Goal: Find specific page/section: Find specific page/section

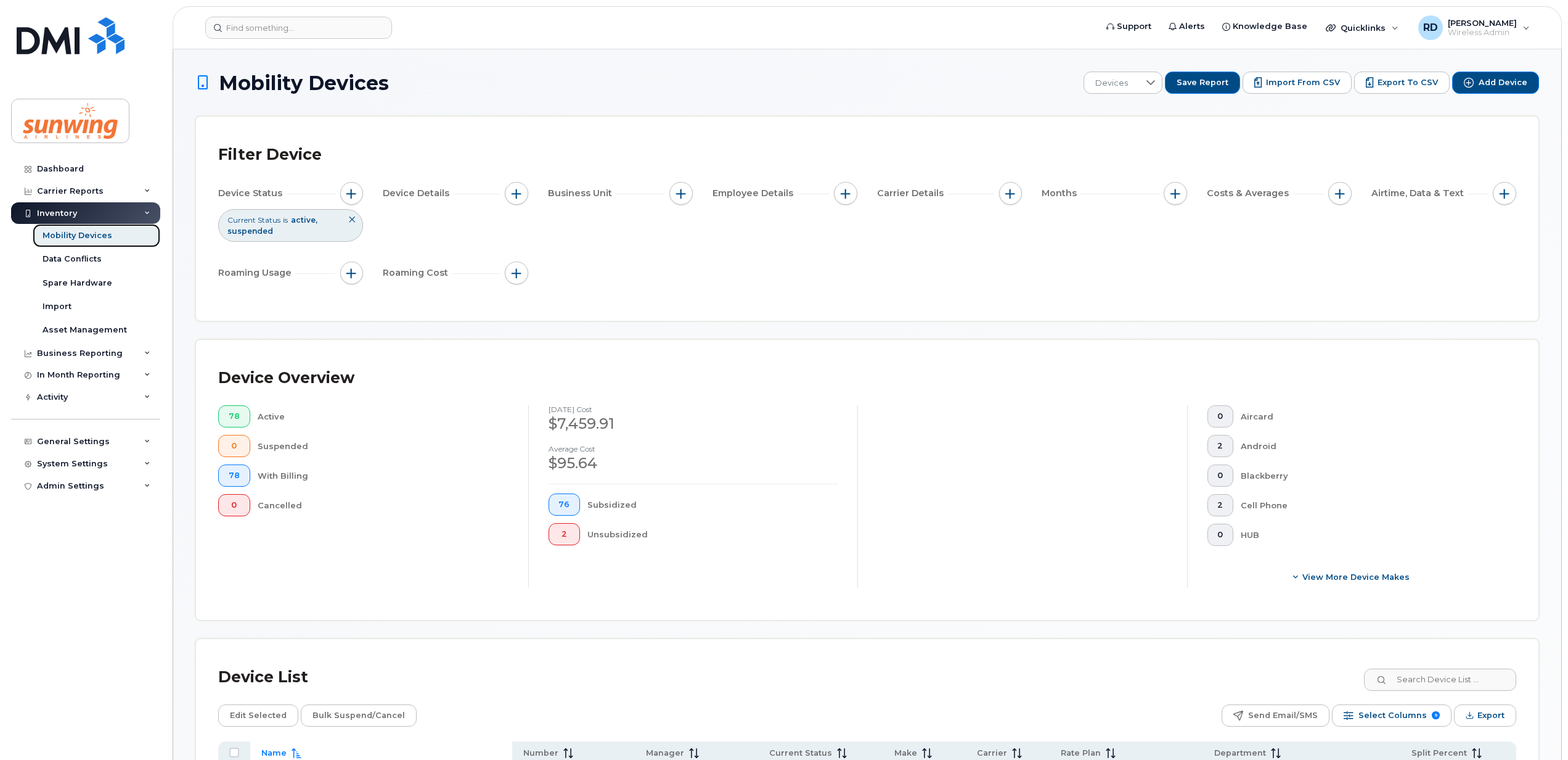
click at [79, 233] on div "Mobility Devices" at bounding box center [77, 235] width 70 height 11
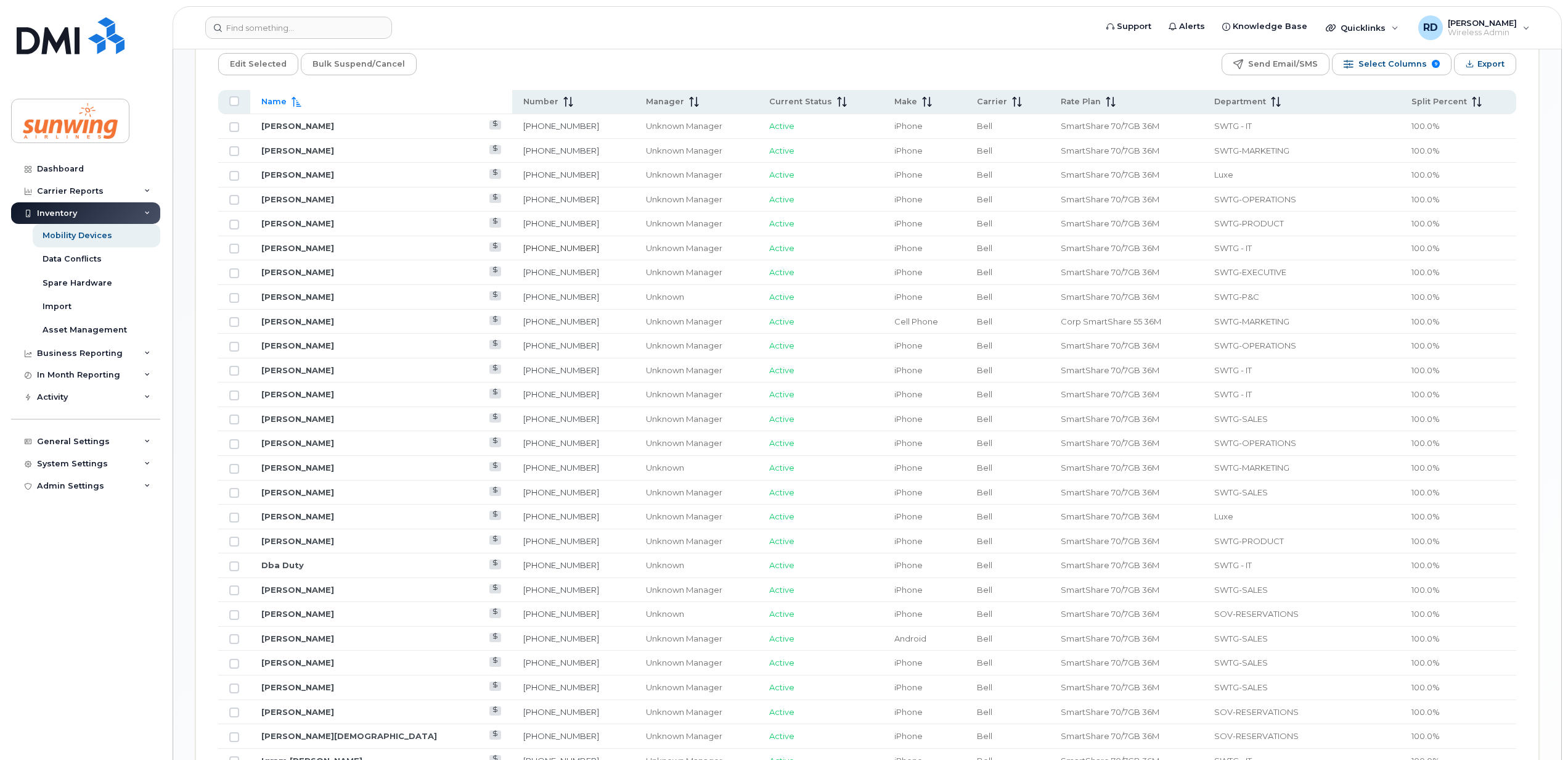
scroll to position [658, 0]
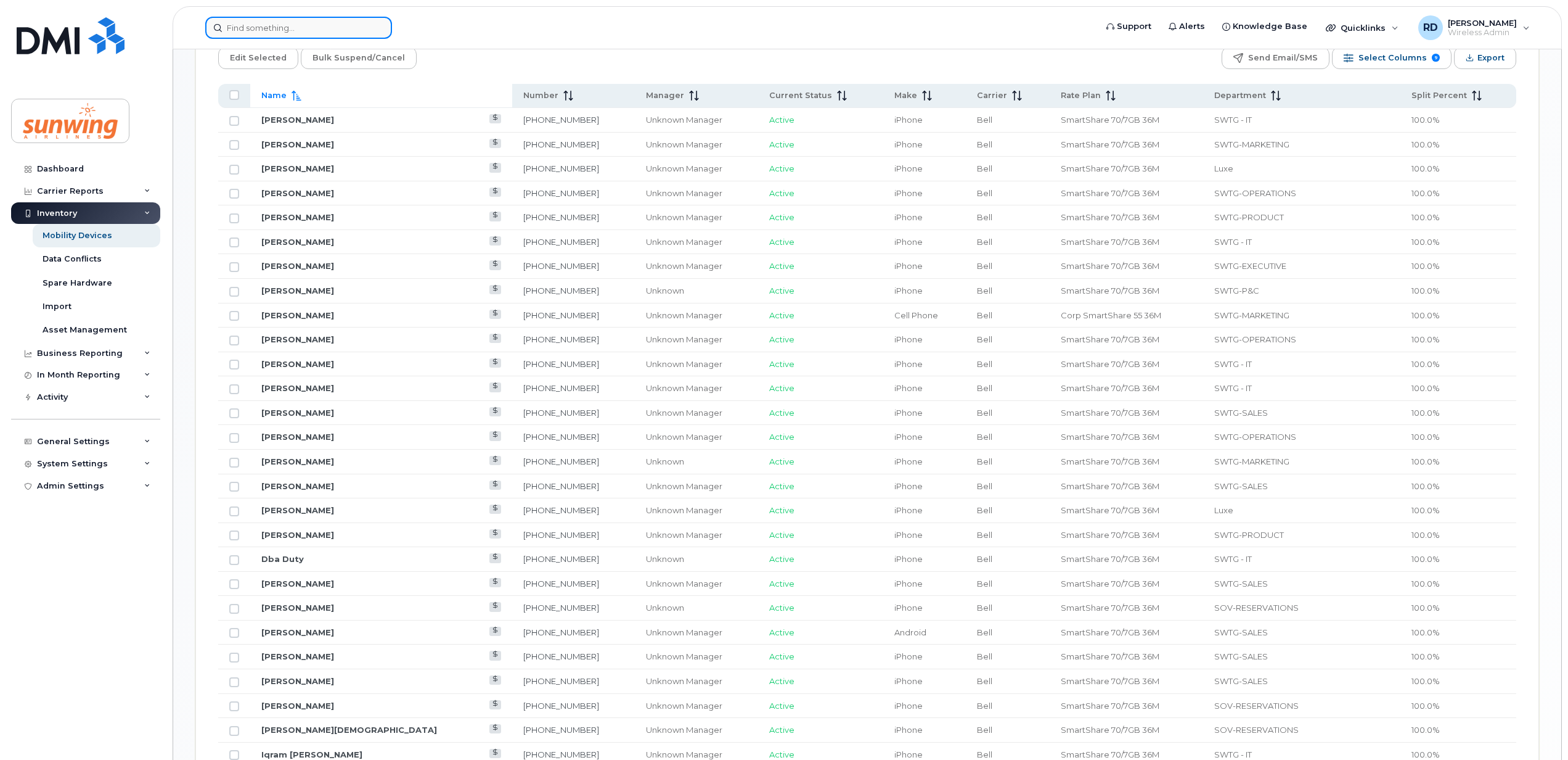
click at [252, 27] on input at bounding box center [299, 28] width 187 height 22
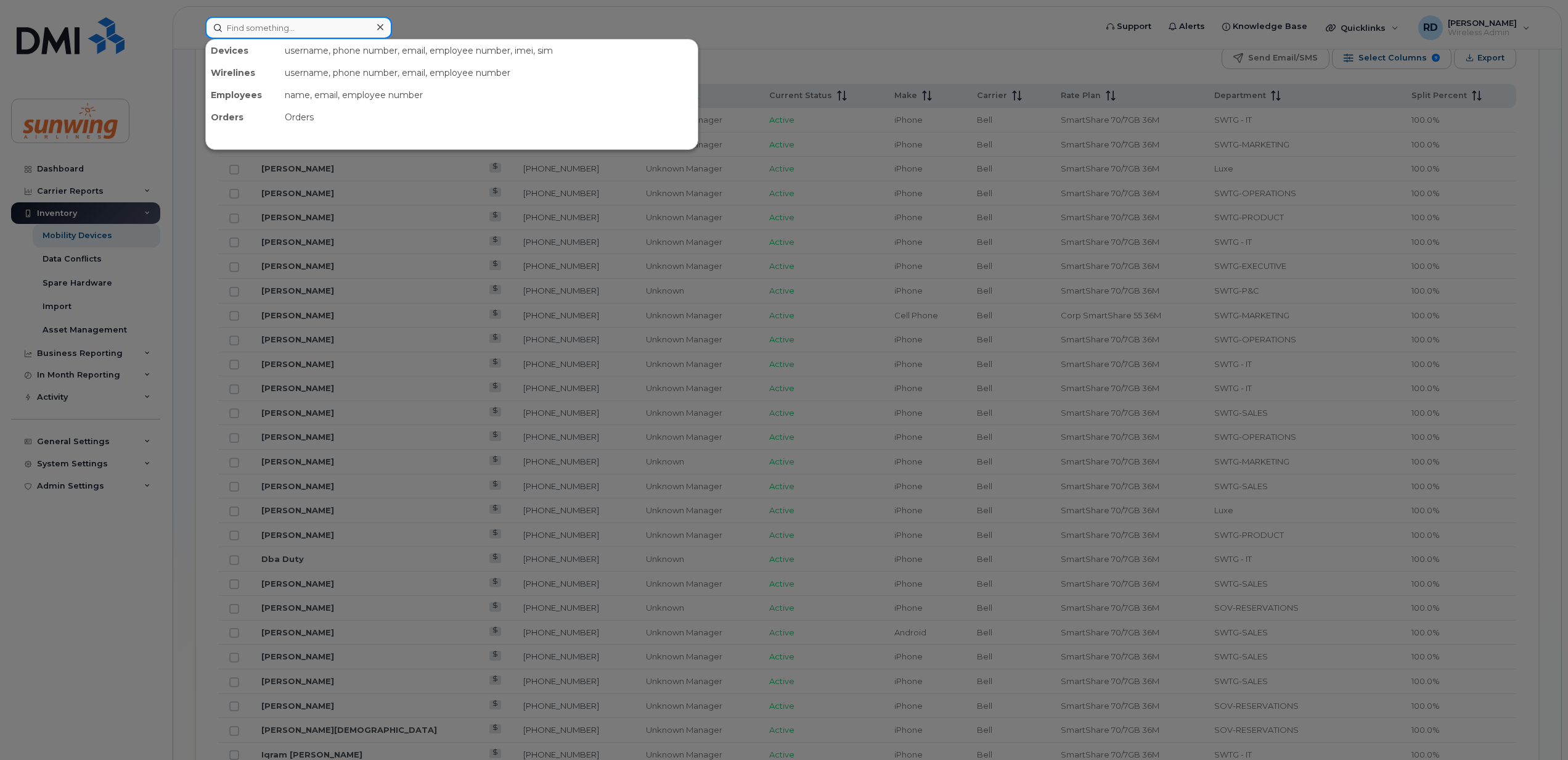
paste input "6044171043"
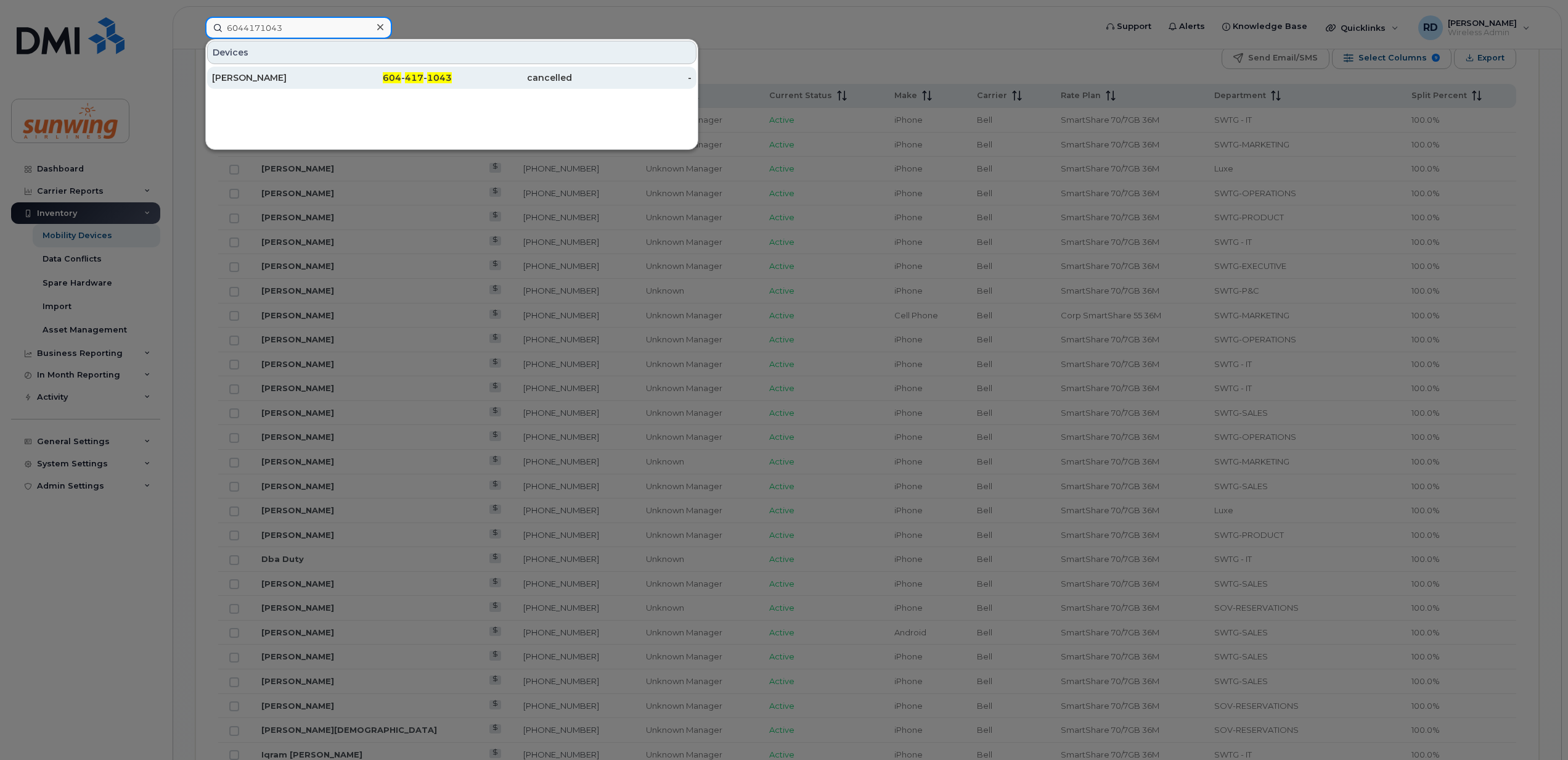
type input "6044171043"
click at [243, 79] on div "Byron Hubert" at bounding box center [272, 77] width 120 height 12
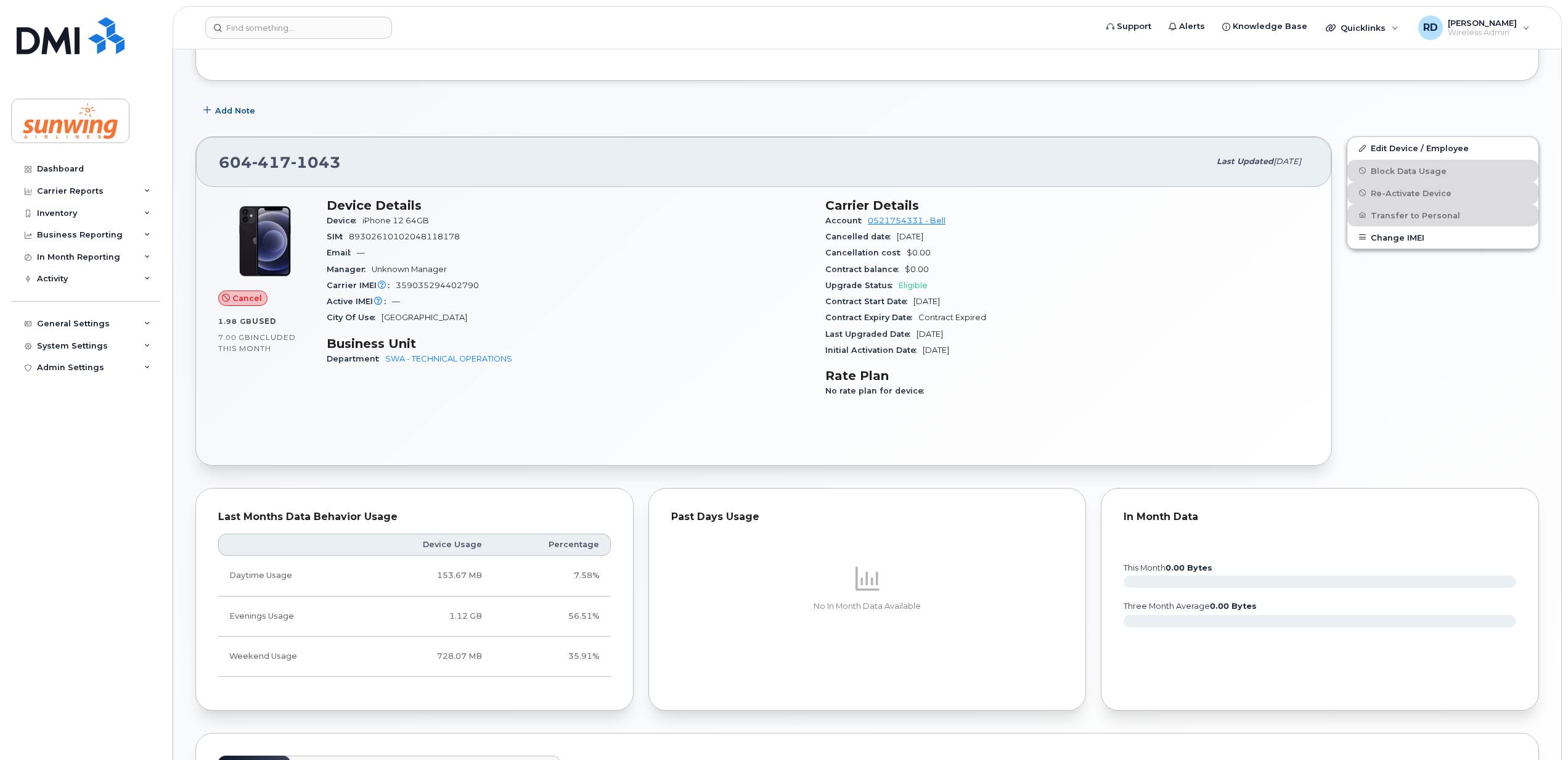
scroll to position [454, 0]
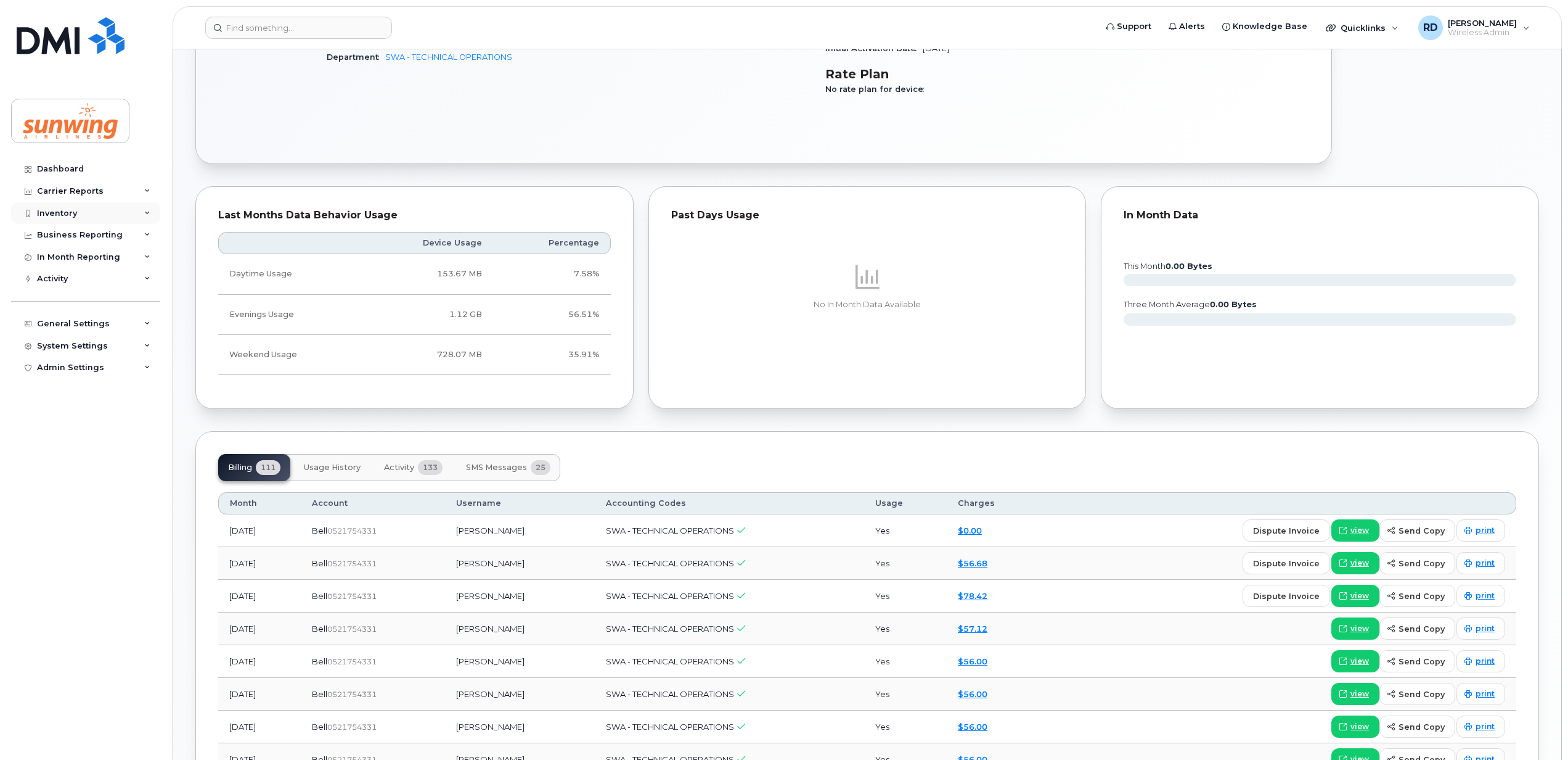
click at [70, 214] on div "Inventory" at bounding box center [57, 213] width 40 height 10
click at [81, 230] on div "Mobility Devices" at bounding box center [77, 235] width 70 height 11
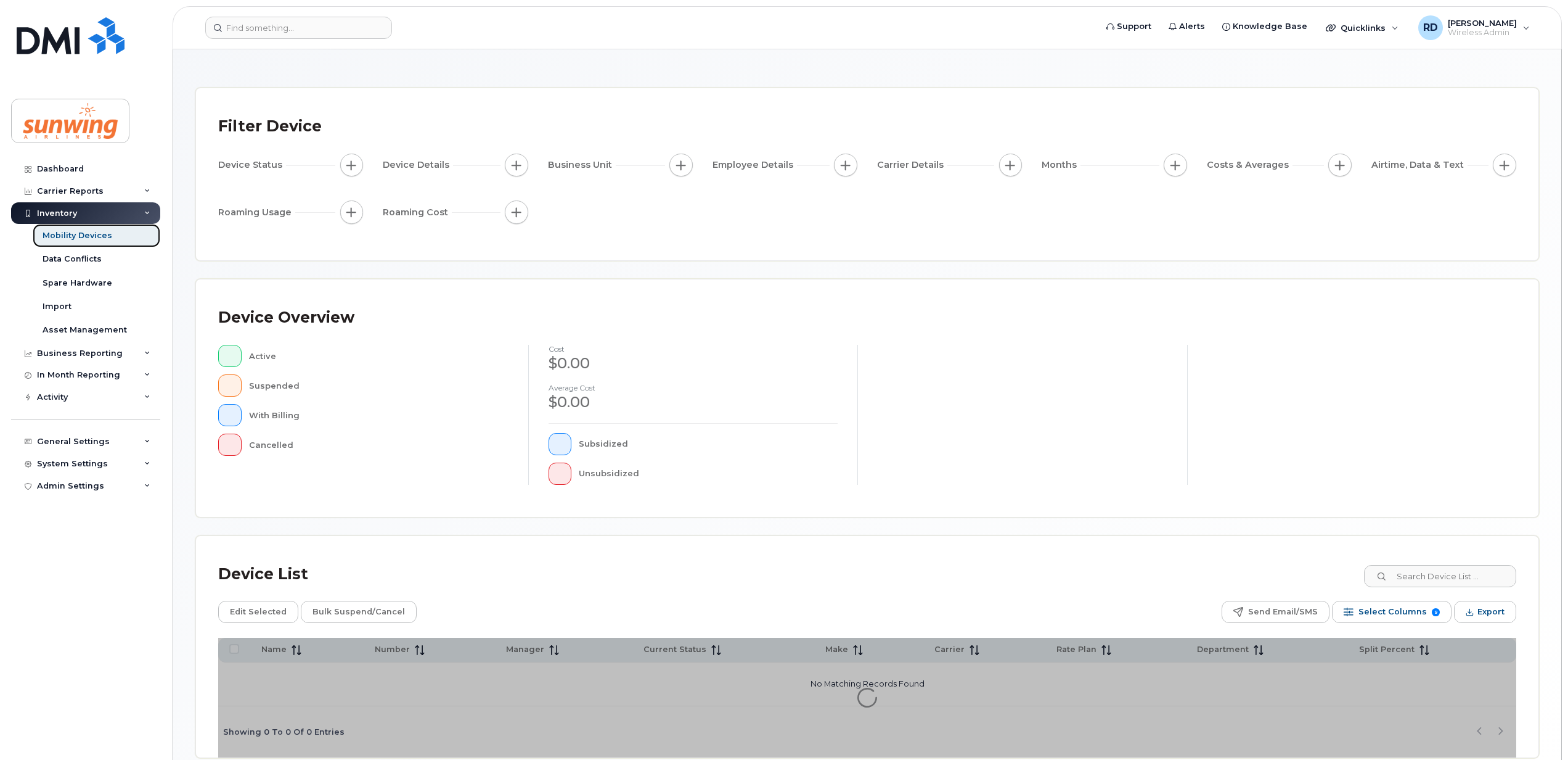
scroll to position [111, 0]
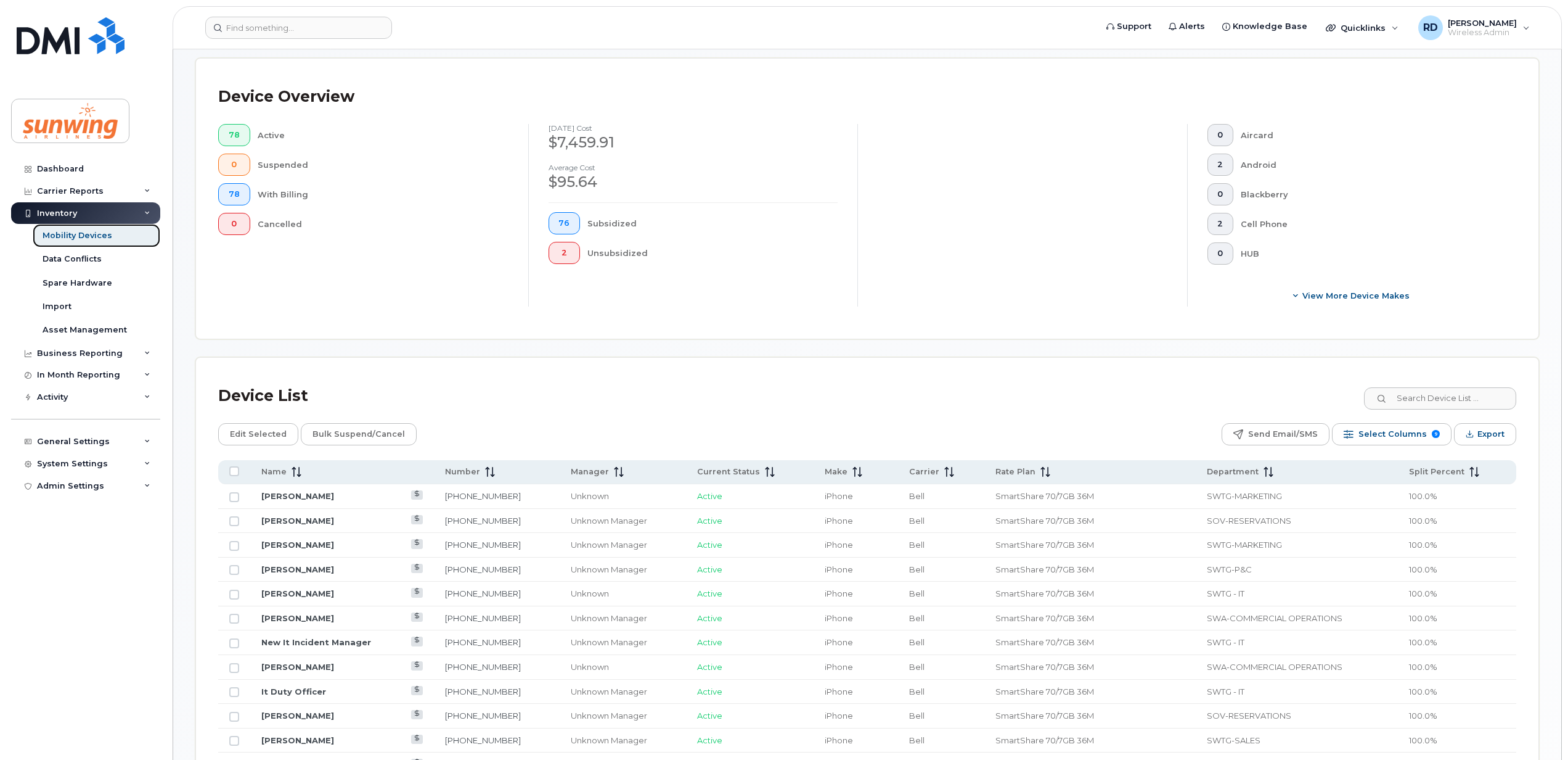
scroll to position [358, 0]
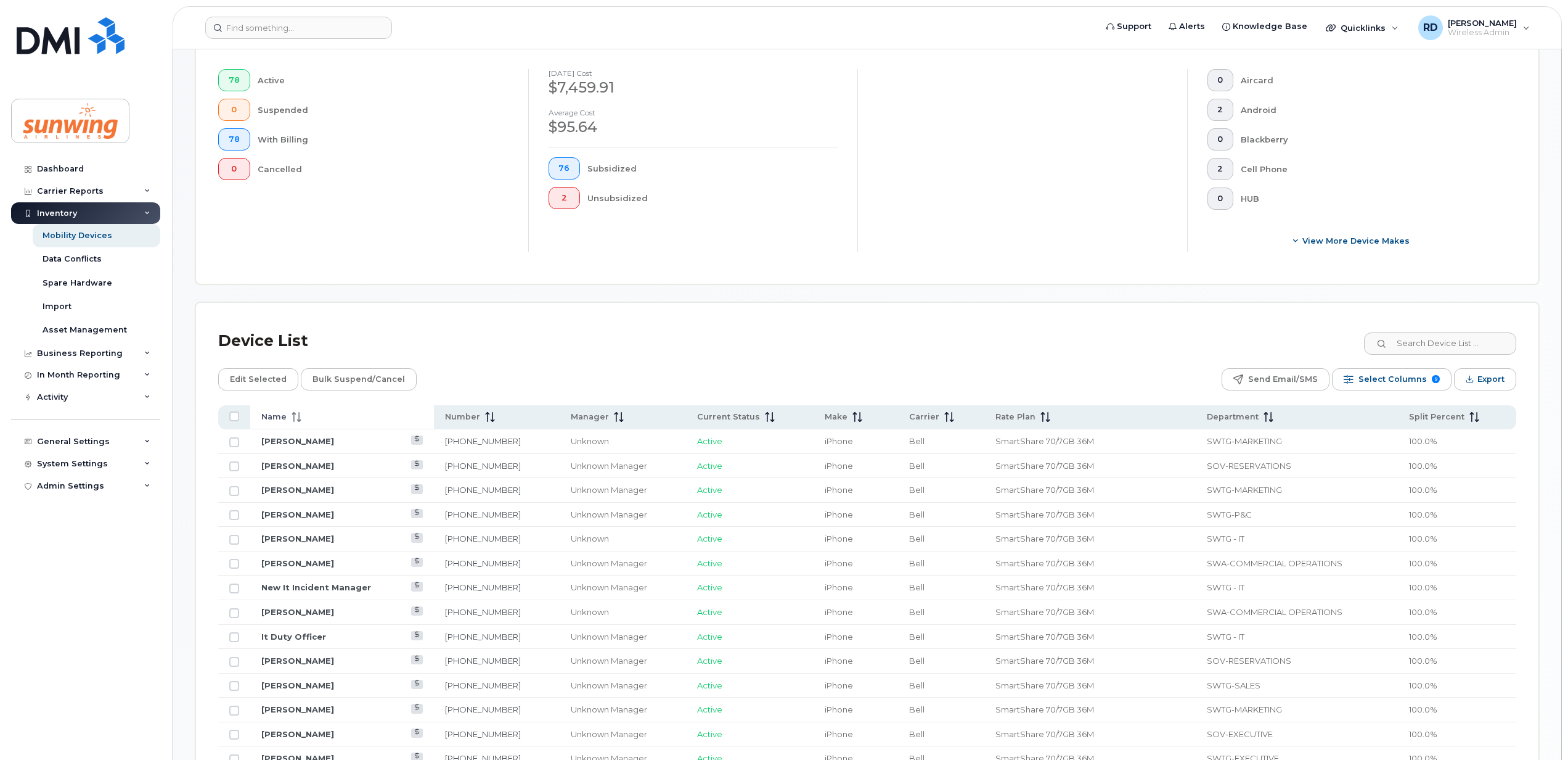
click at [294, 415] on icon at bounding box center [294, 416] width 1 height 10
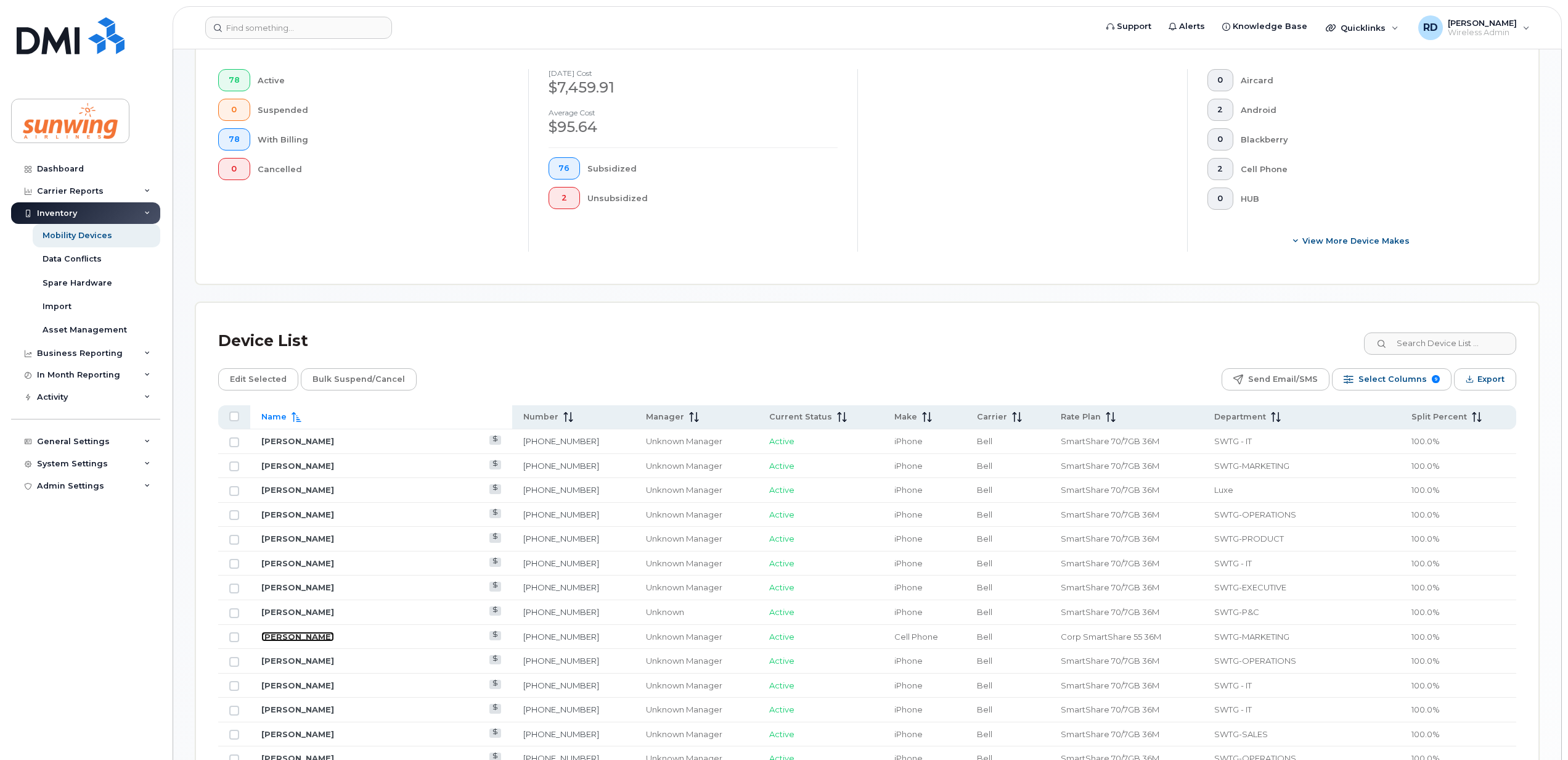
click at [307, 640] on link "Ankita Thukral" at bounding box center [298, 636] width 73 height 10
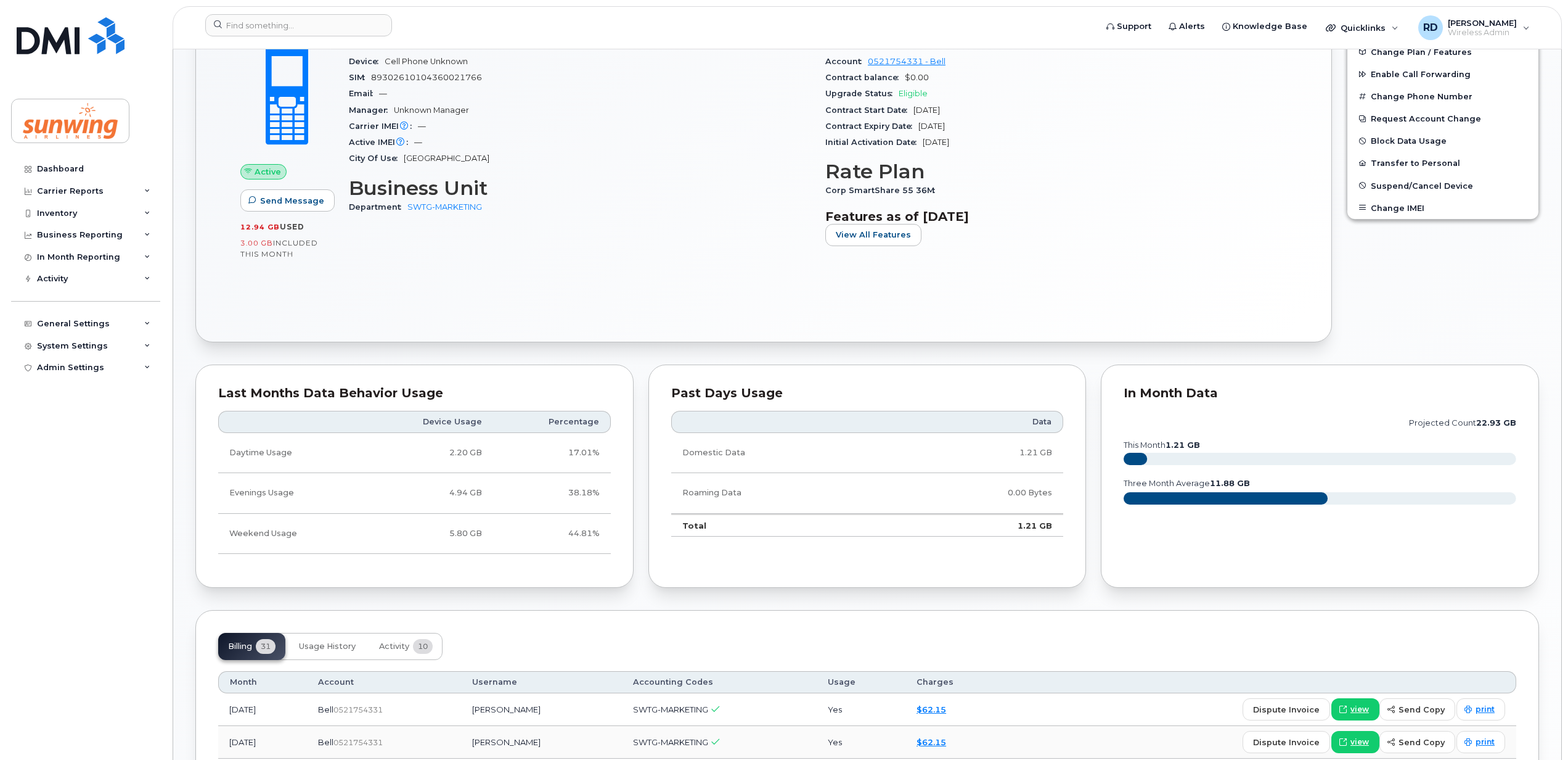
scroll to position [247, 0]
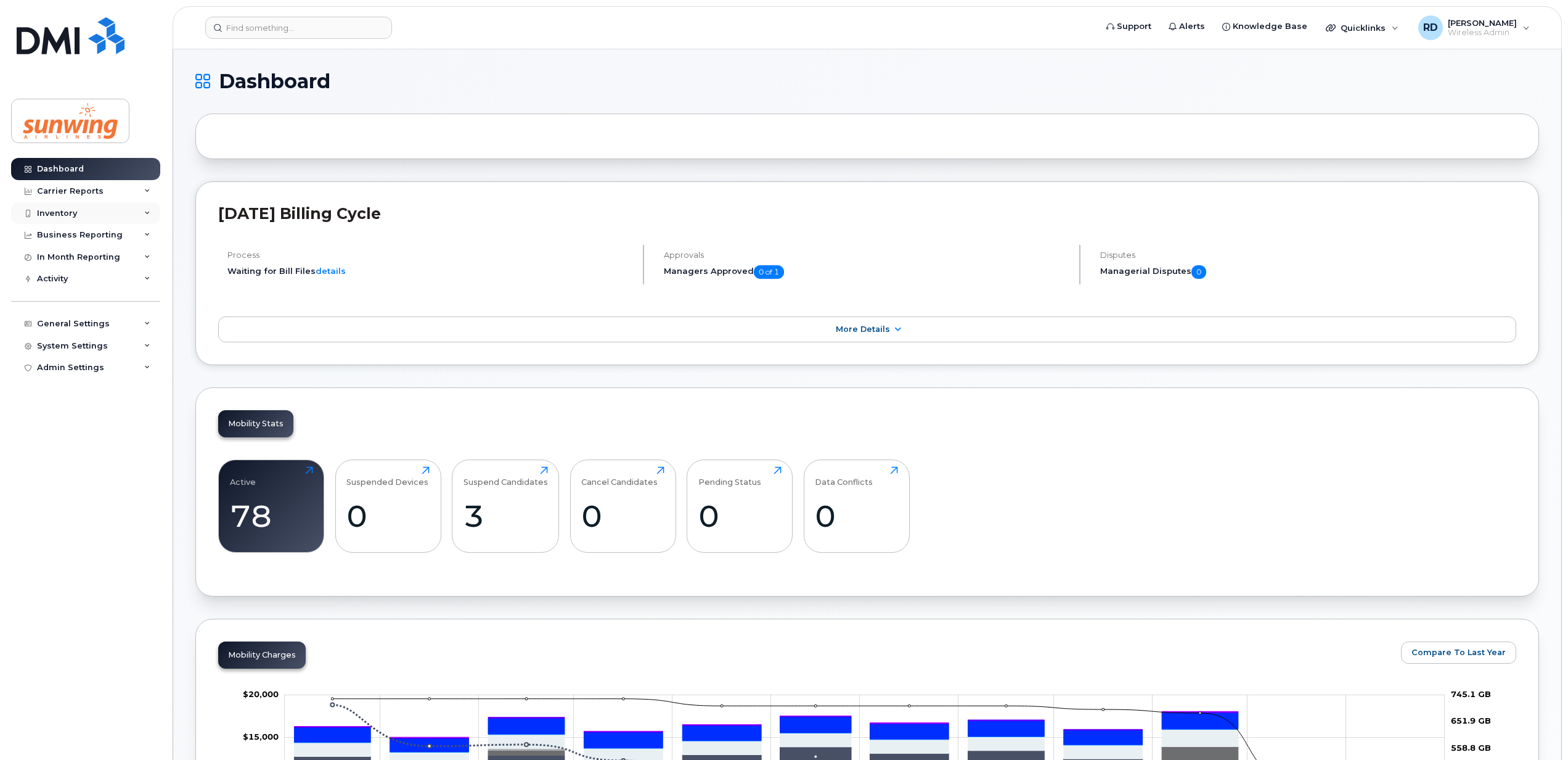
click at [57, 210] on div "Inventory" at bounding box center [57, 213] width 40 height 10
click at [58, 235] on div "Mobility Devices" at bounding box center [77, 235] width 70 height 11
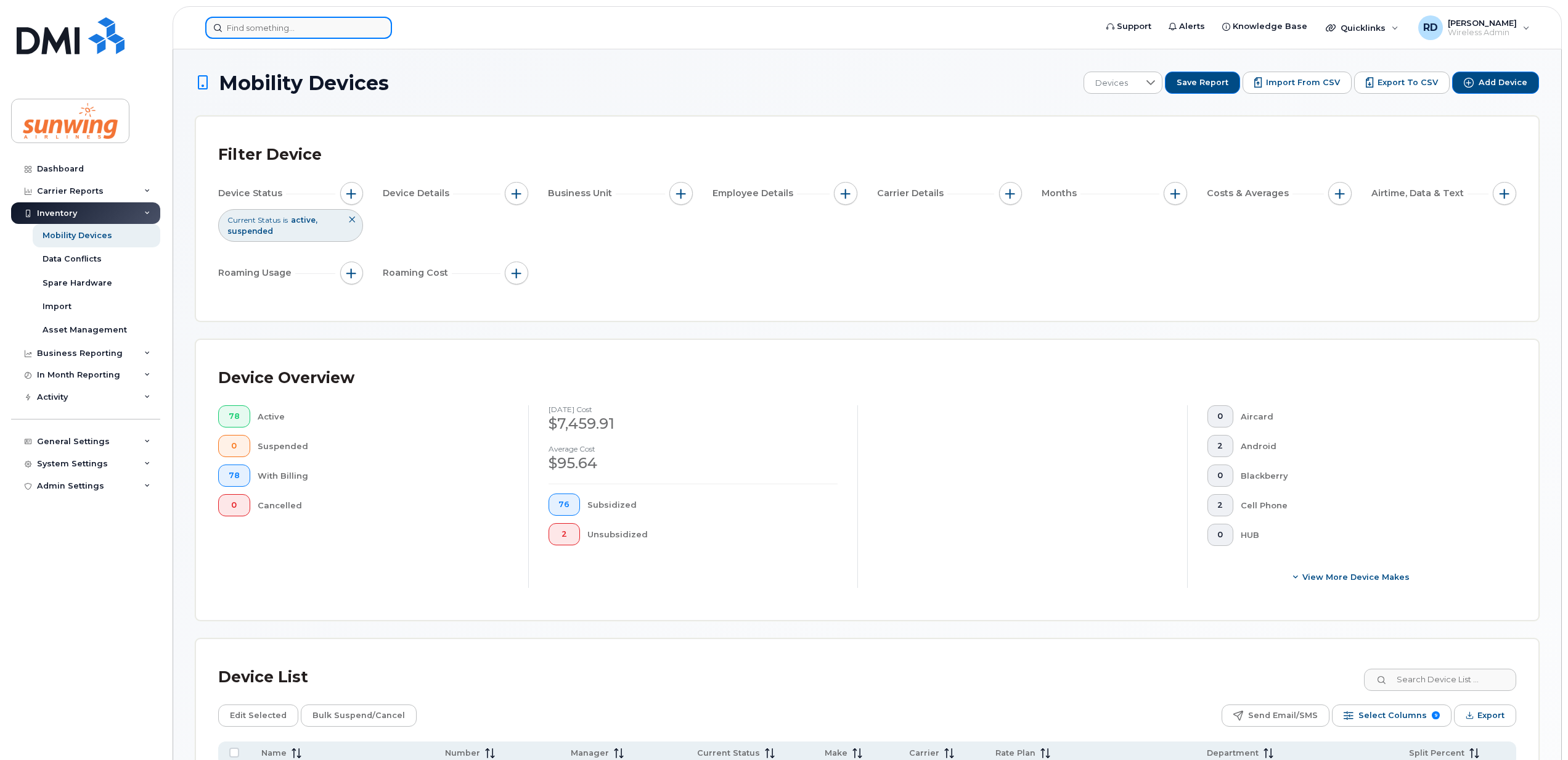
click at [240, 28] on input at bounding box center [299, 28] width 187 height 22
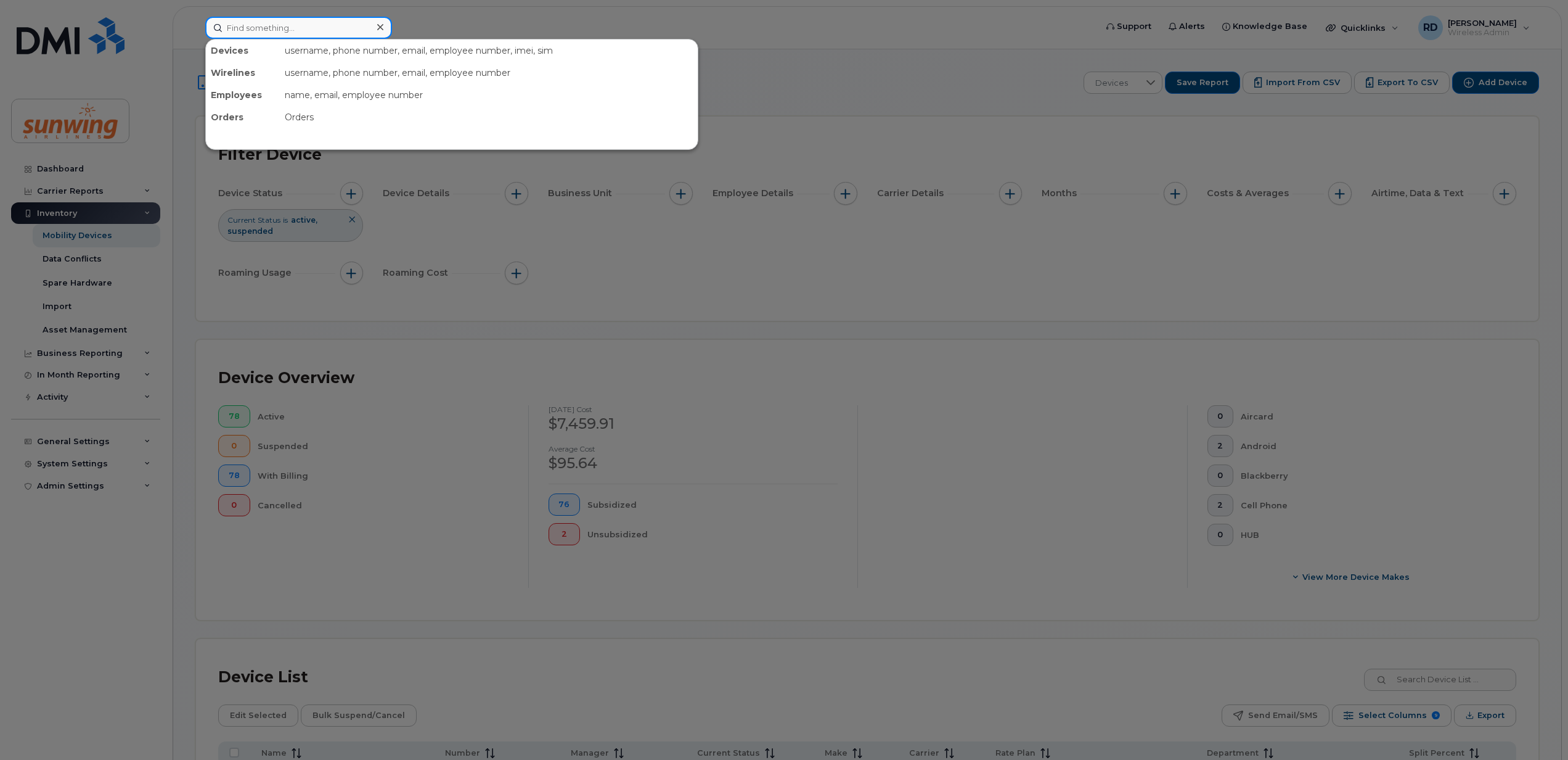
paste input "4167707846"
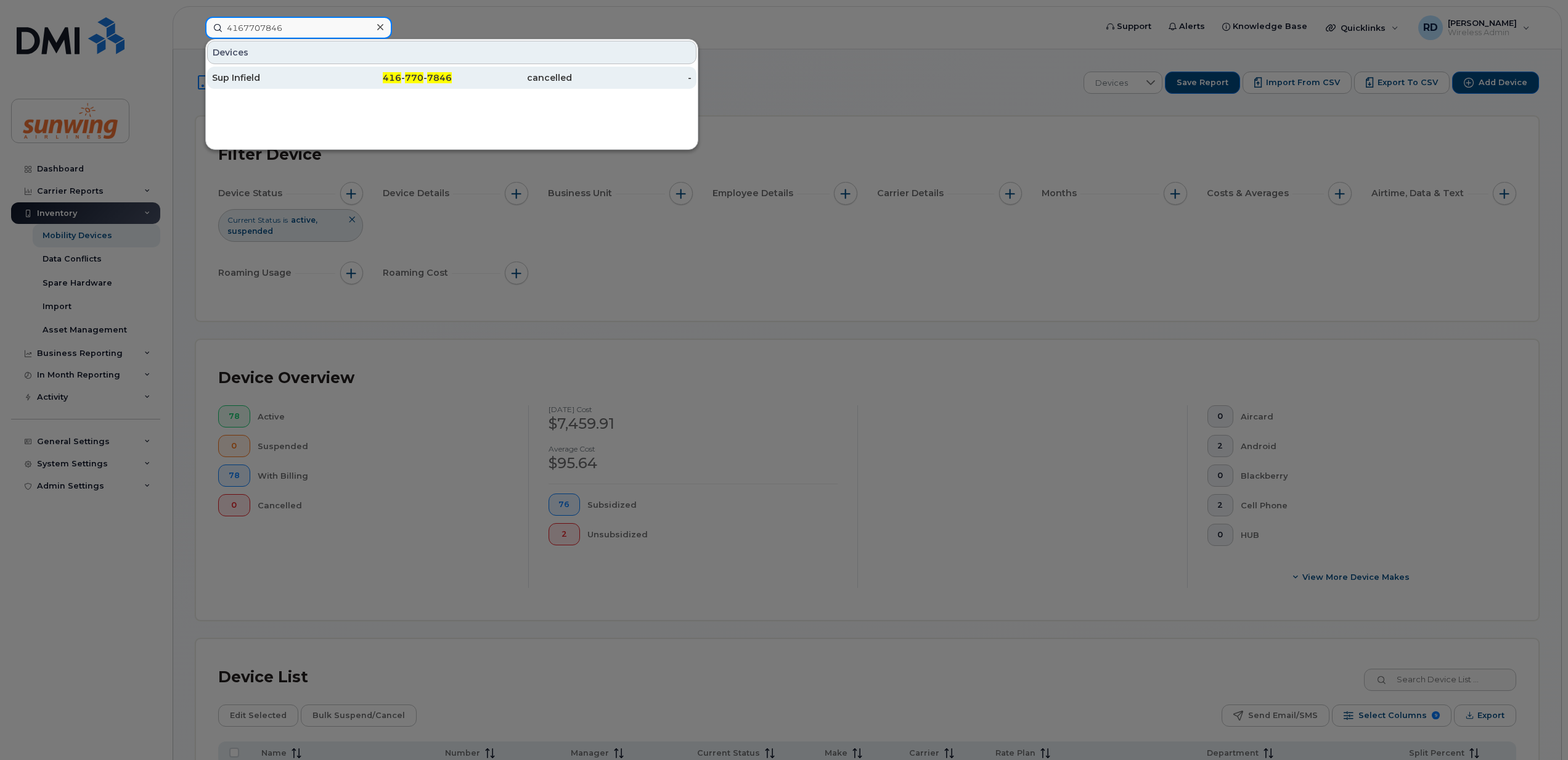
type input "4167707846"
click at [249, 84] on div "Sup Infield" at bounding box center [272, 77] width 120 height 12
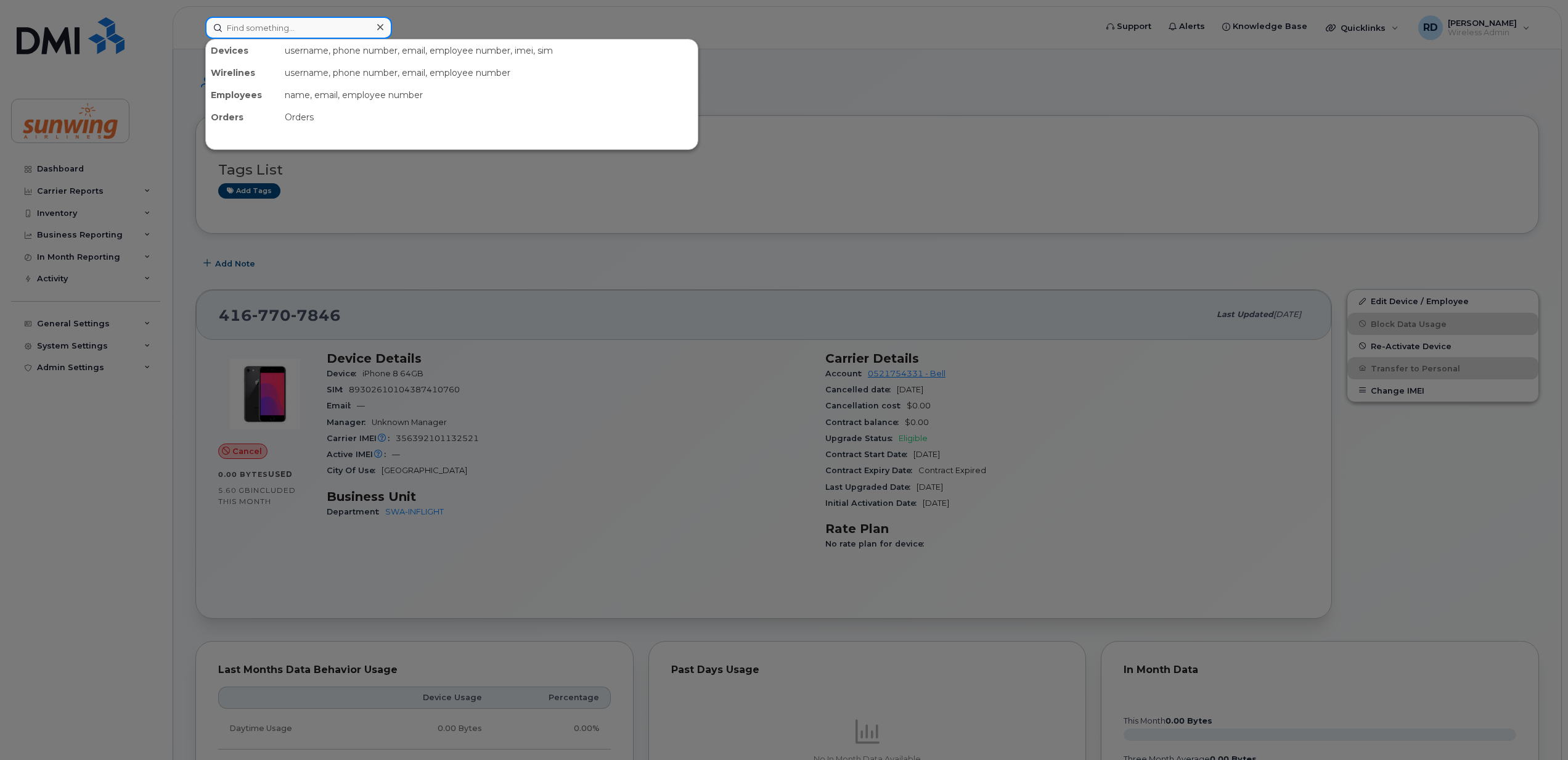
click at [262, 26] on input at bounding box center [299, 28] width 187 height 22
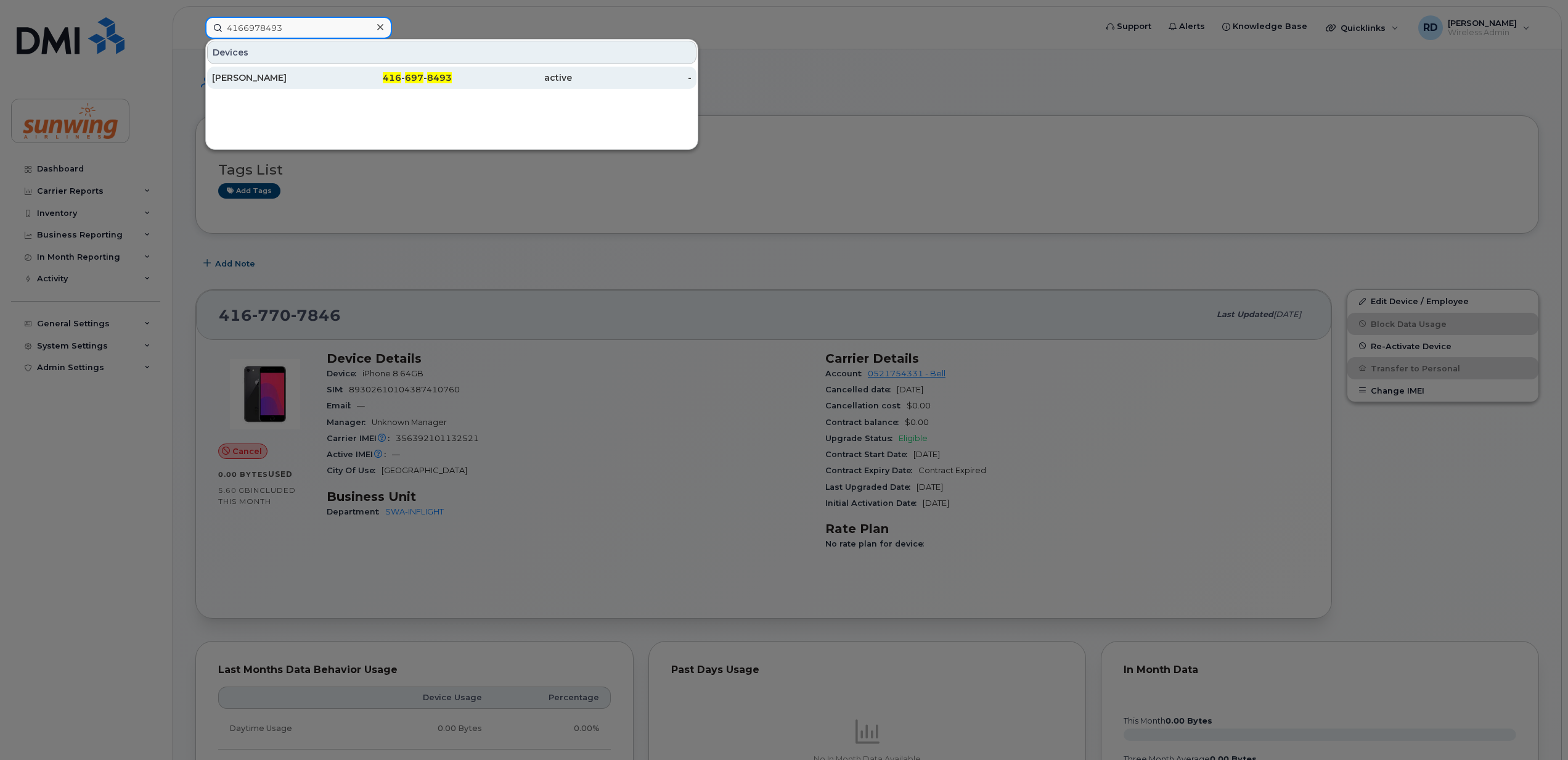
type input "4166978493"
click at [267, 81] on div "Shelly Jimenez" at bounding box center [272, 77] width 120 height 12
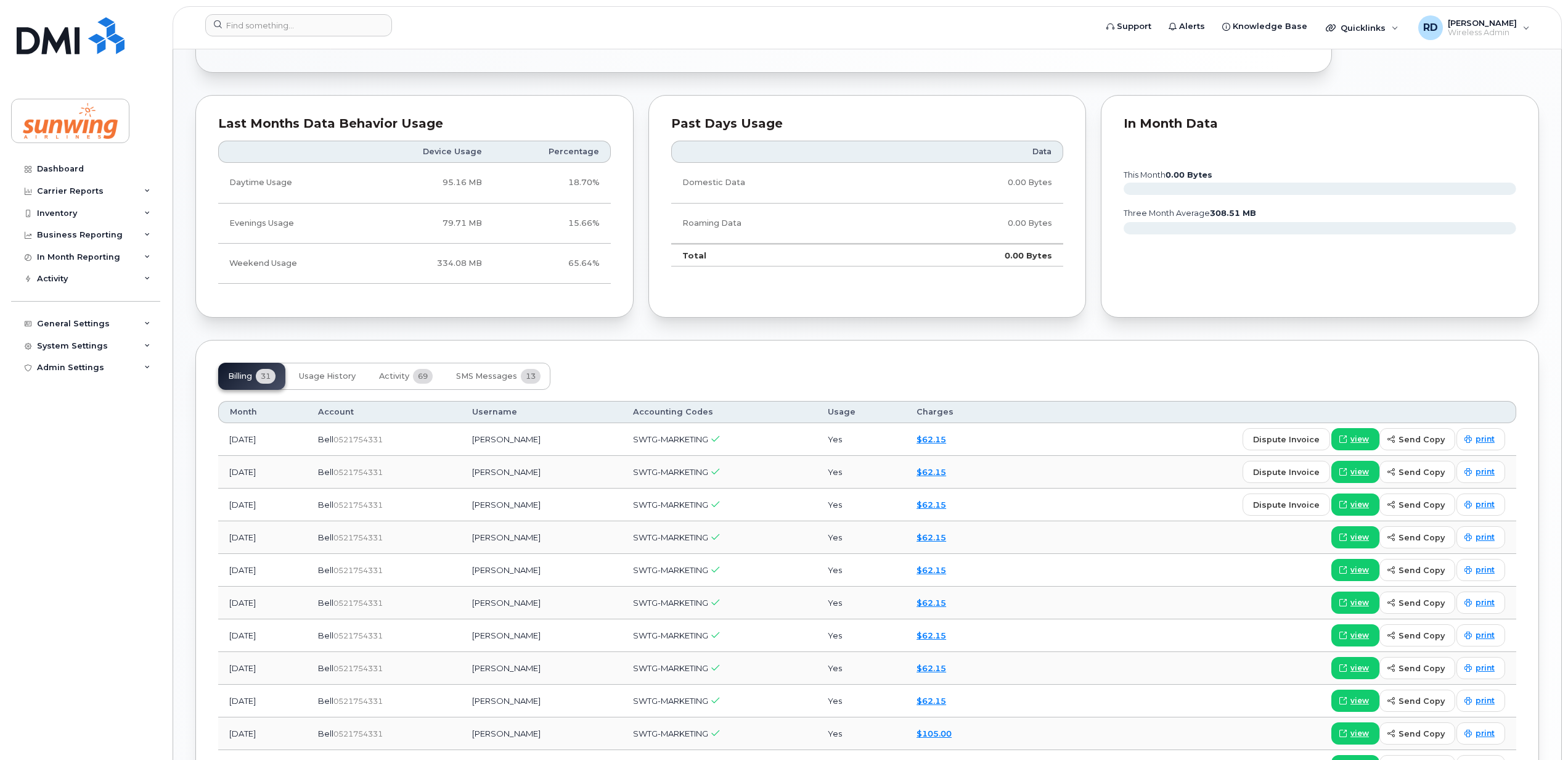
scroll to position [658, 0]
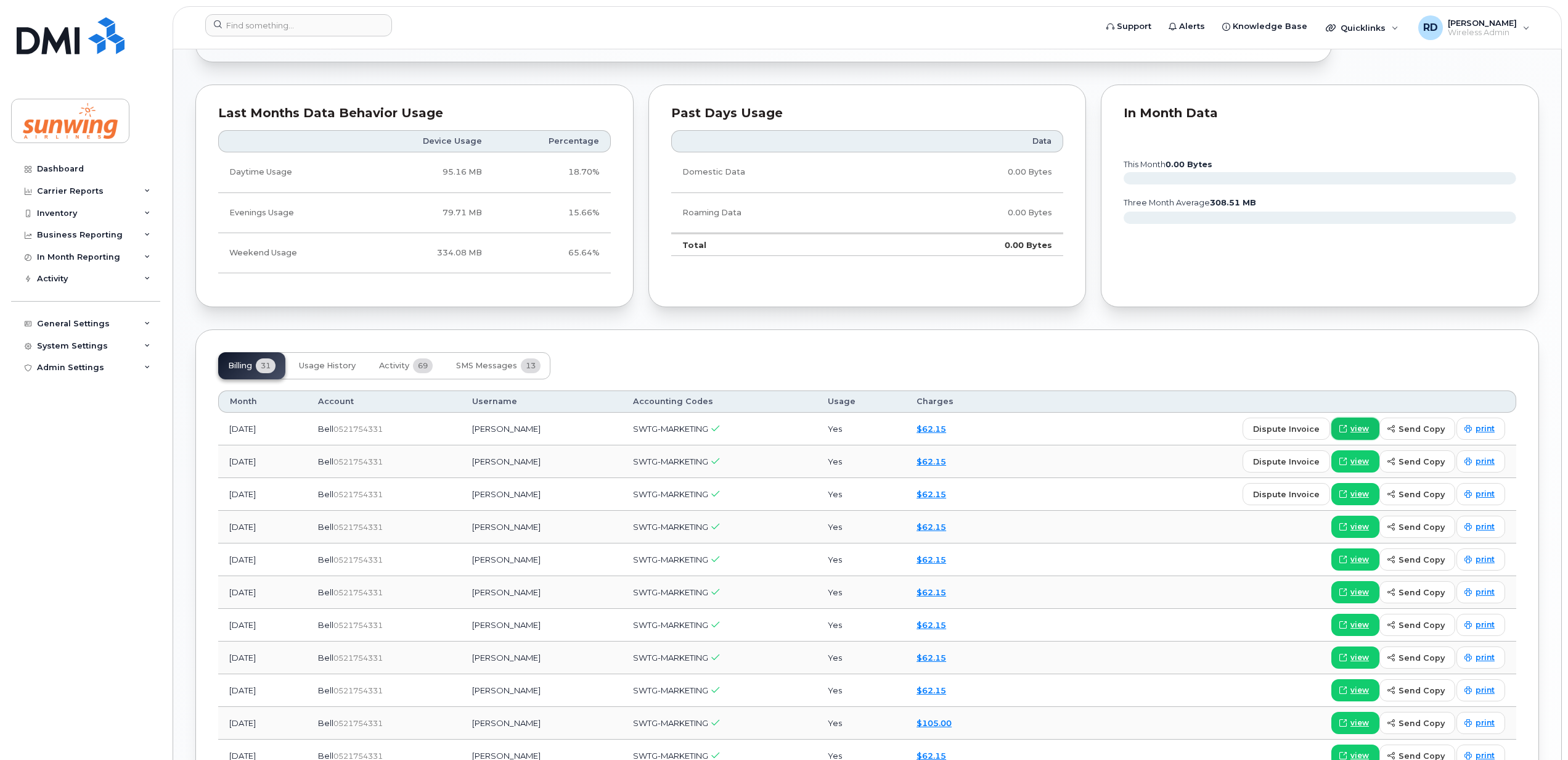
click at [1365, 428] on span "view" at bounding box center [1360, 428] width 19 height 11
click at [283, 25] on input at bounding box center [299, 25] width 187 height 22
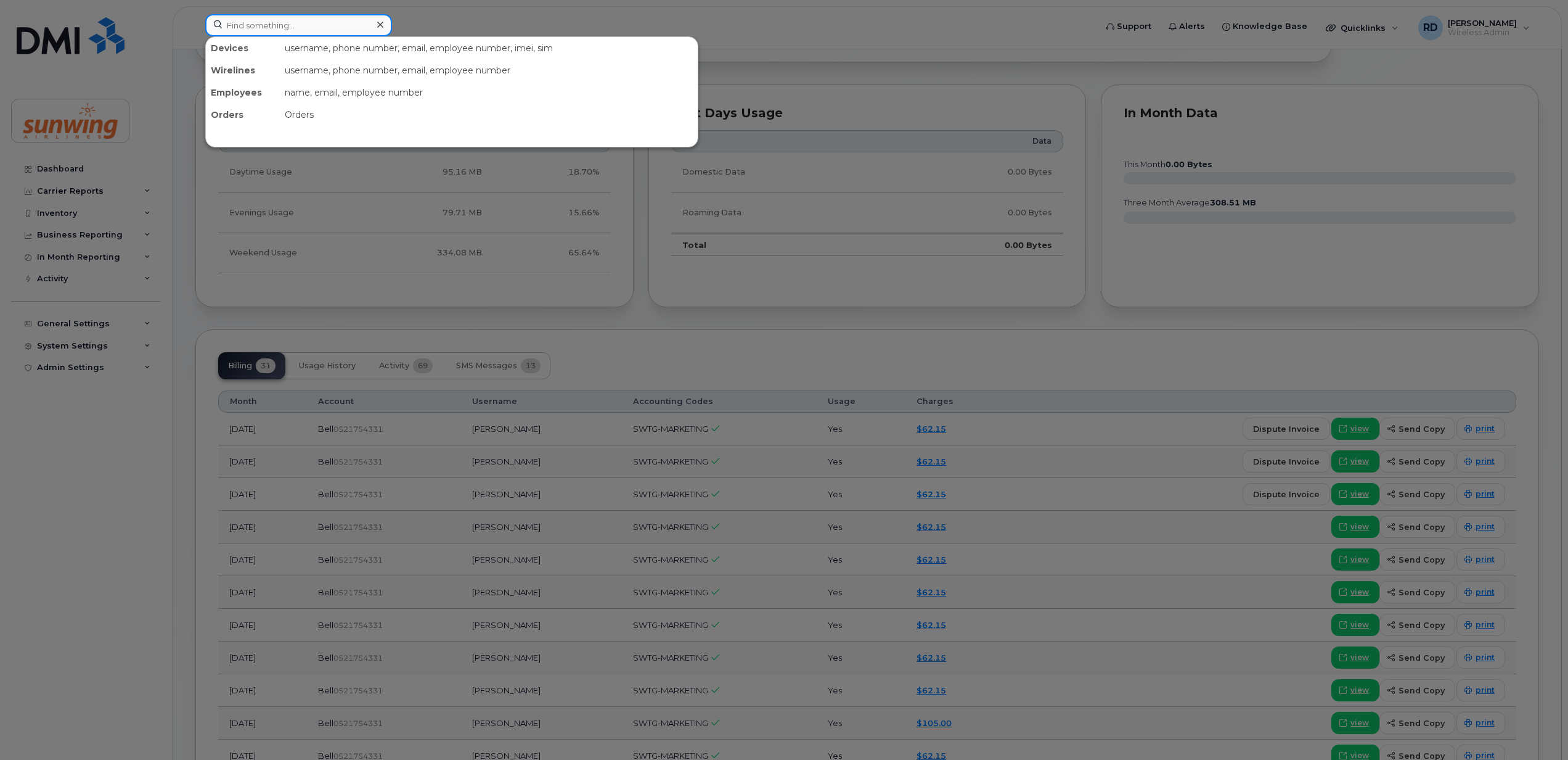
paste input "4169882059"
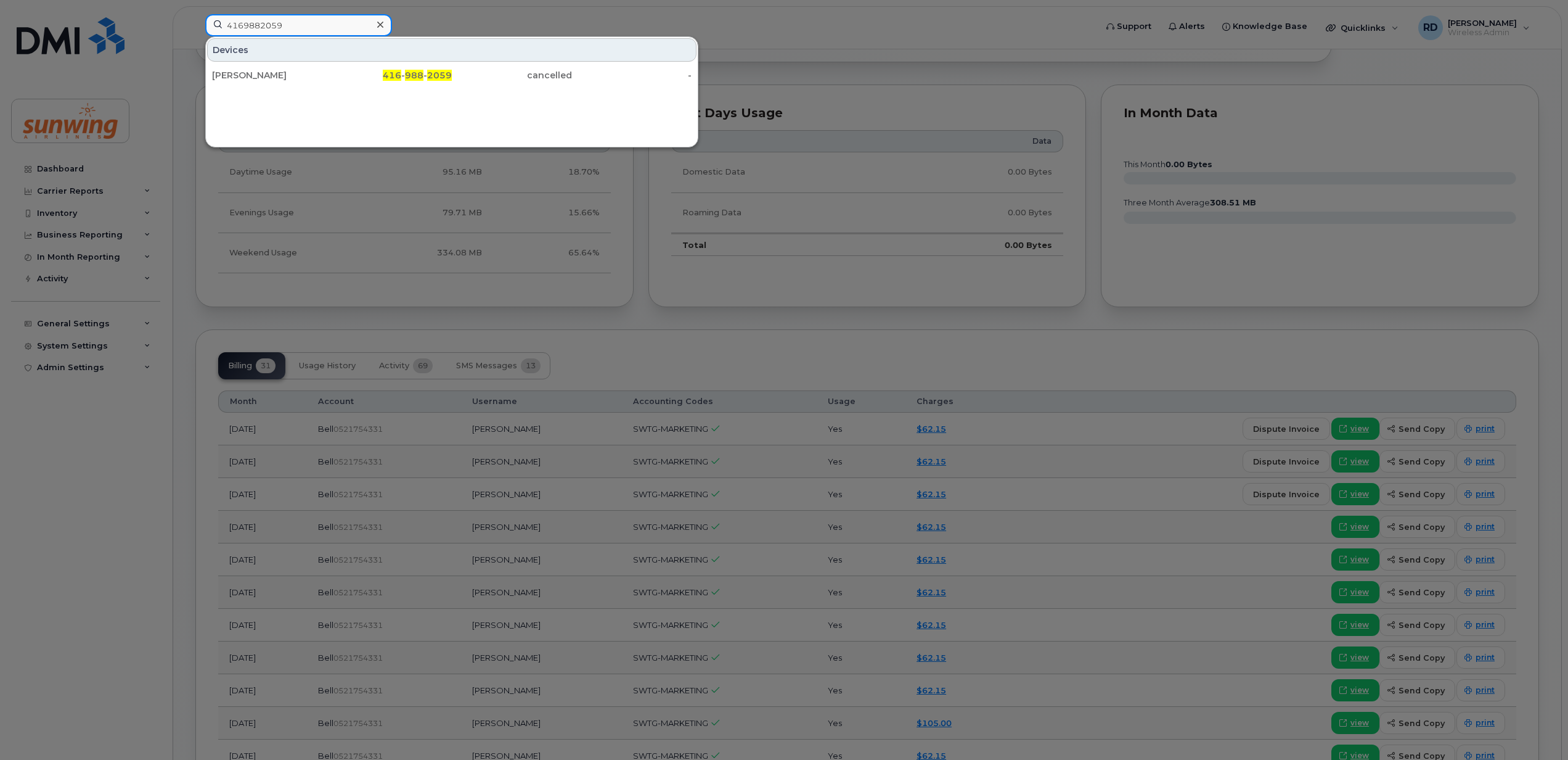
type input "4169882059"
click at [563, 112] on div "Devices Marina Missori 416 - 988 - 2059 cancelled -" at bounding box center [451, 92] width 493 height 111
click at [257, 68] on div "Marina Missori" at bounding box center [272, 75] width 120 height 22
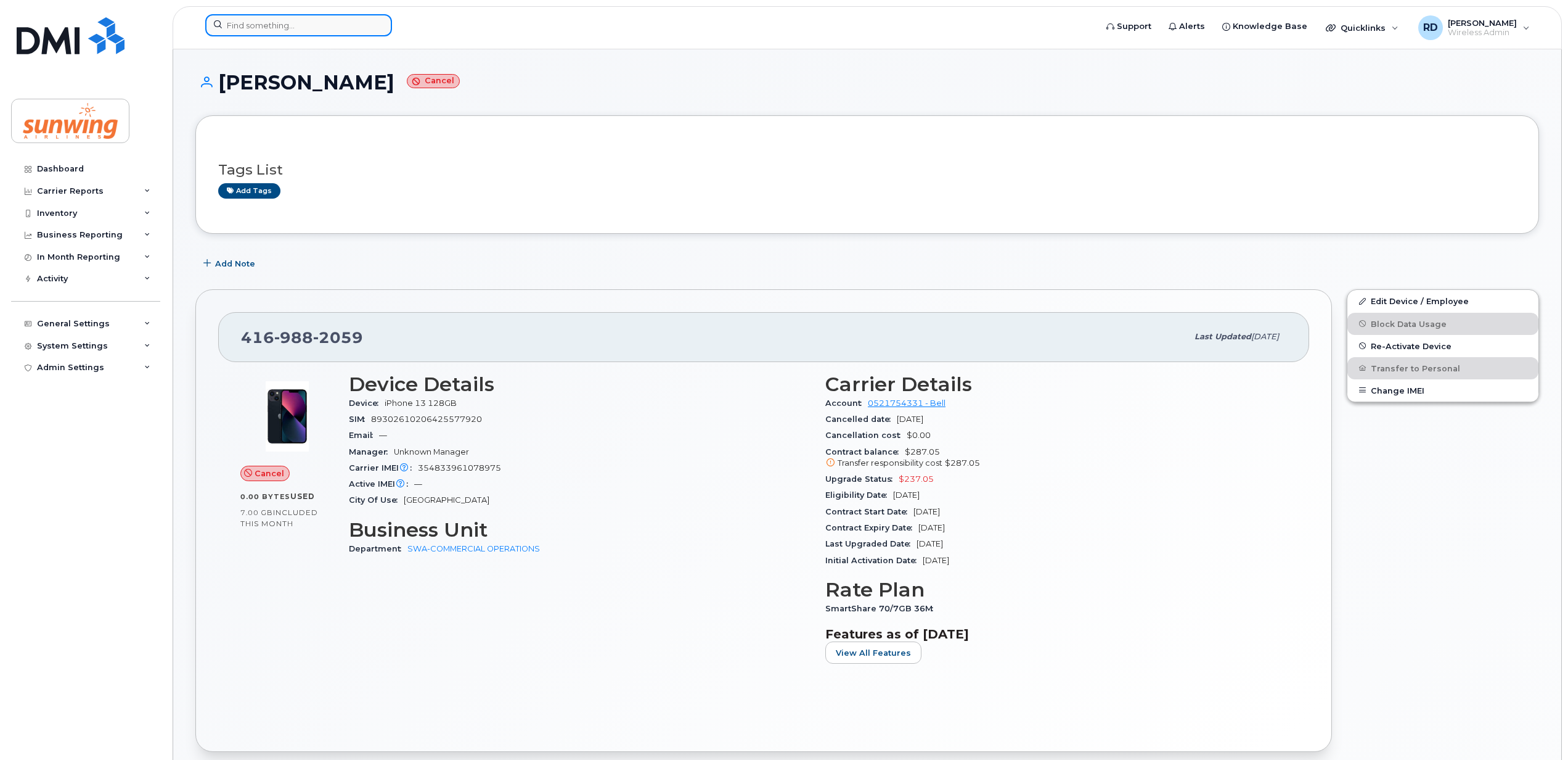
click at [247, 16] on input at bounding box center [299, 25] width 187 height 22
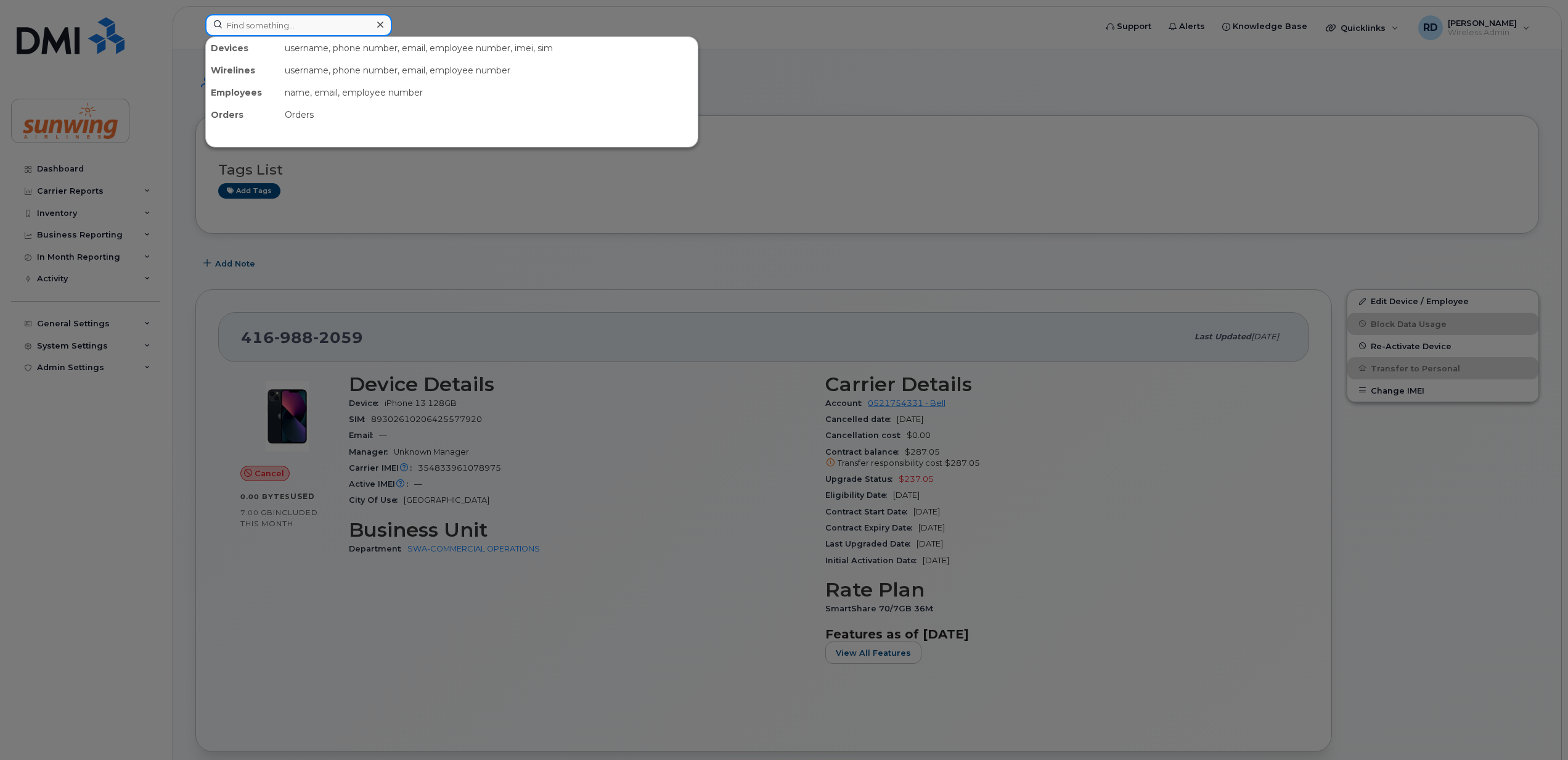
paste input "4167358796"
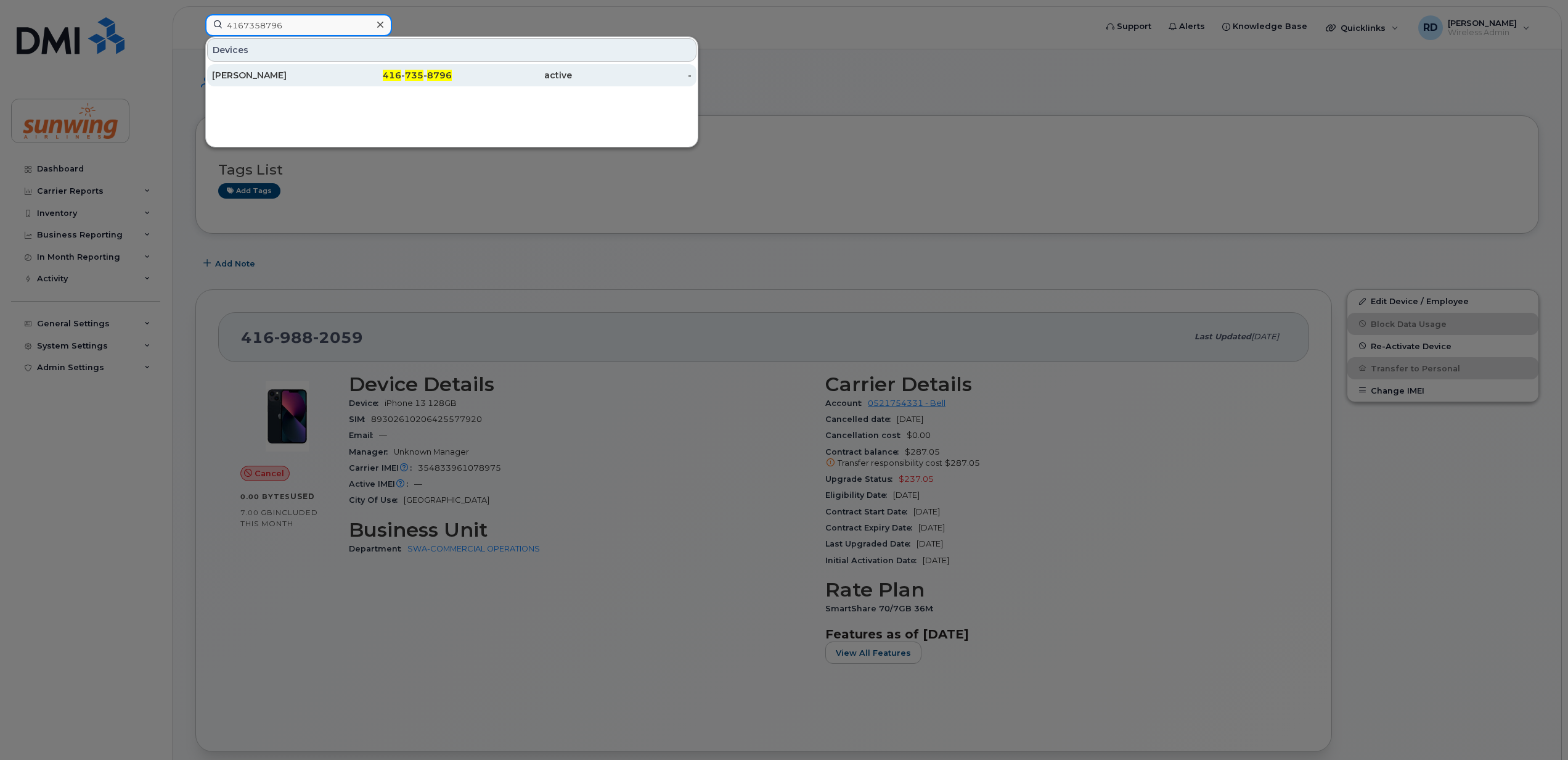
type input "4167358796"
click at [255, 77] on div "[PERSON_NAME]" at bounding box center [272, 75] width 120 height 12
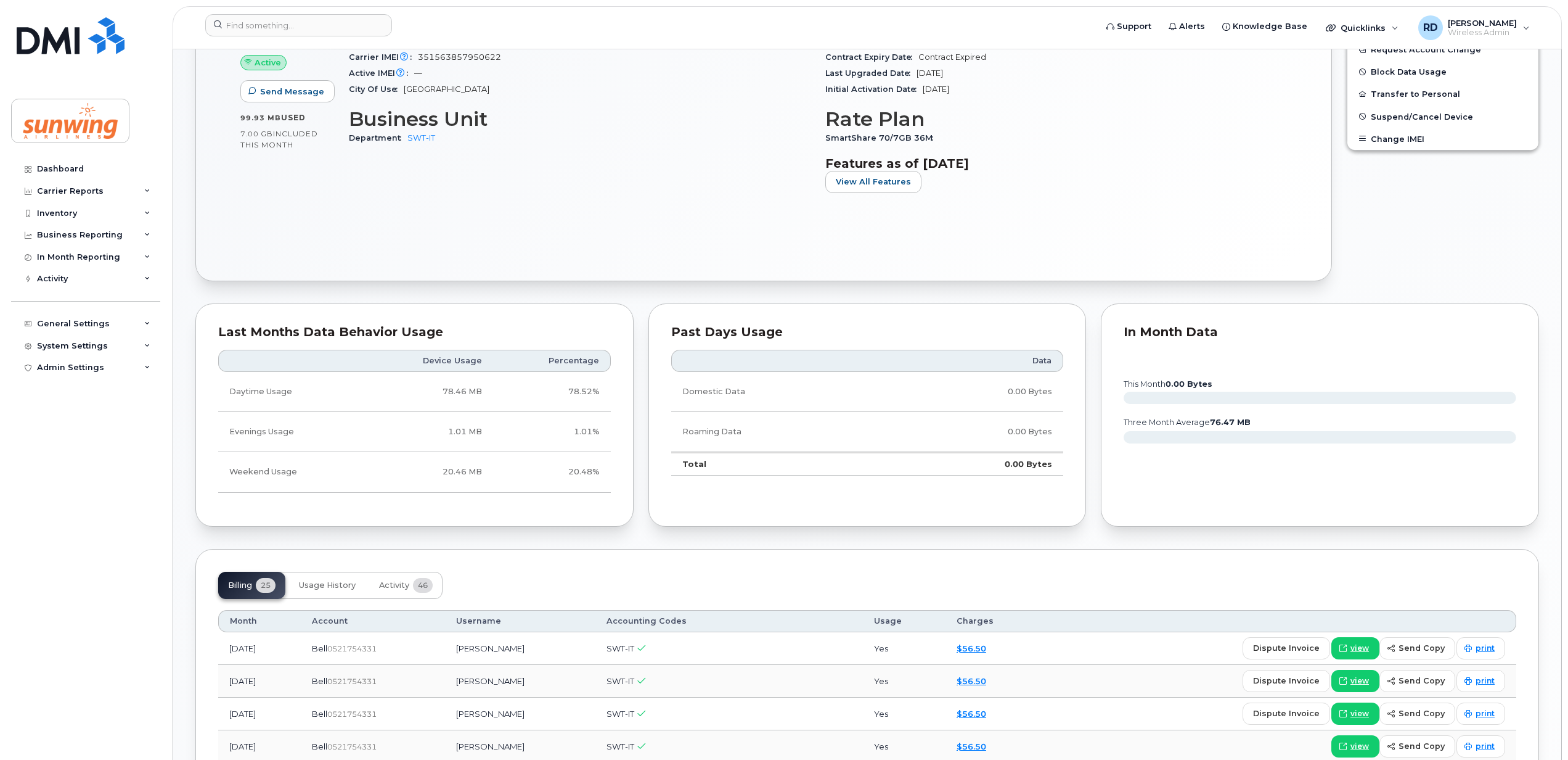
scroll to position [658, 0]
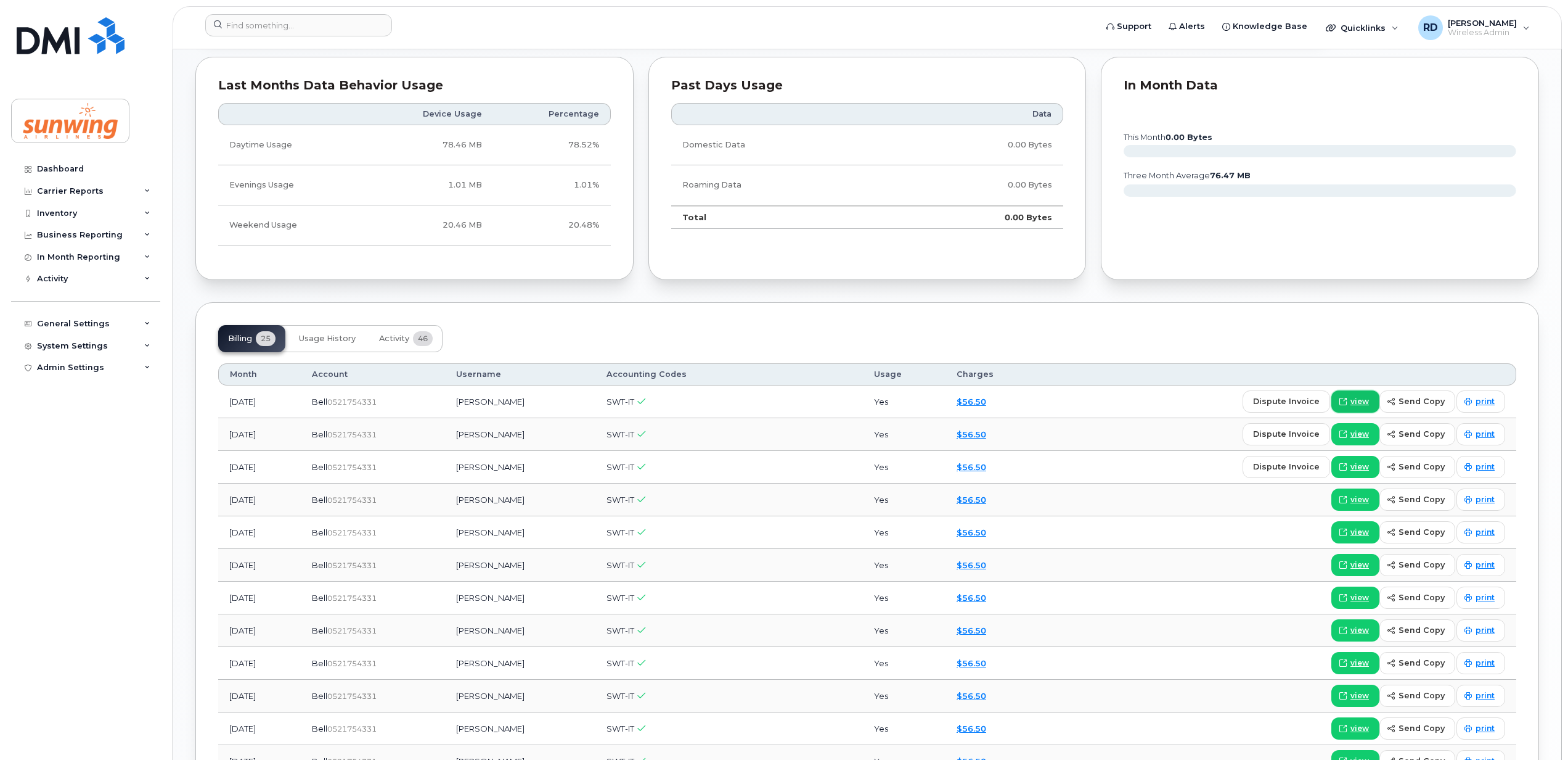
click at [1360, 405] on span "view" at bounding box center [1360, 401] width 19 height 11
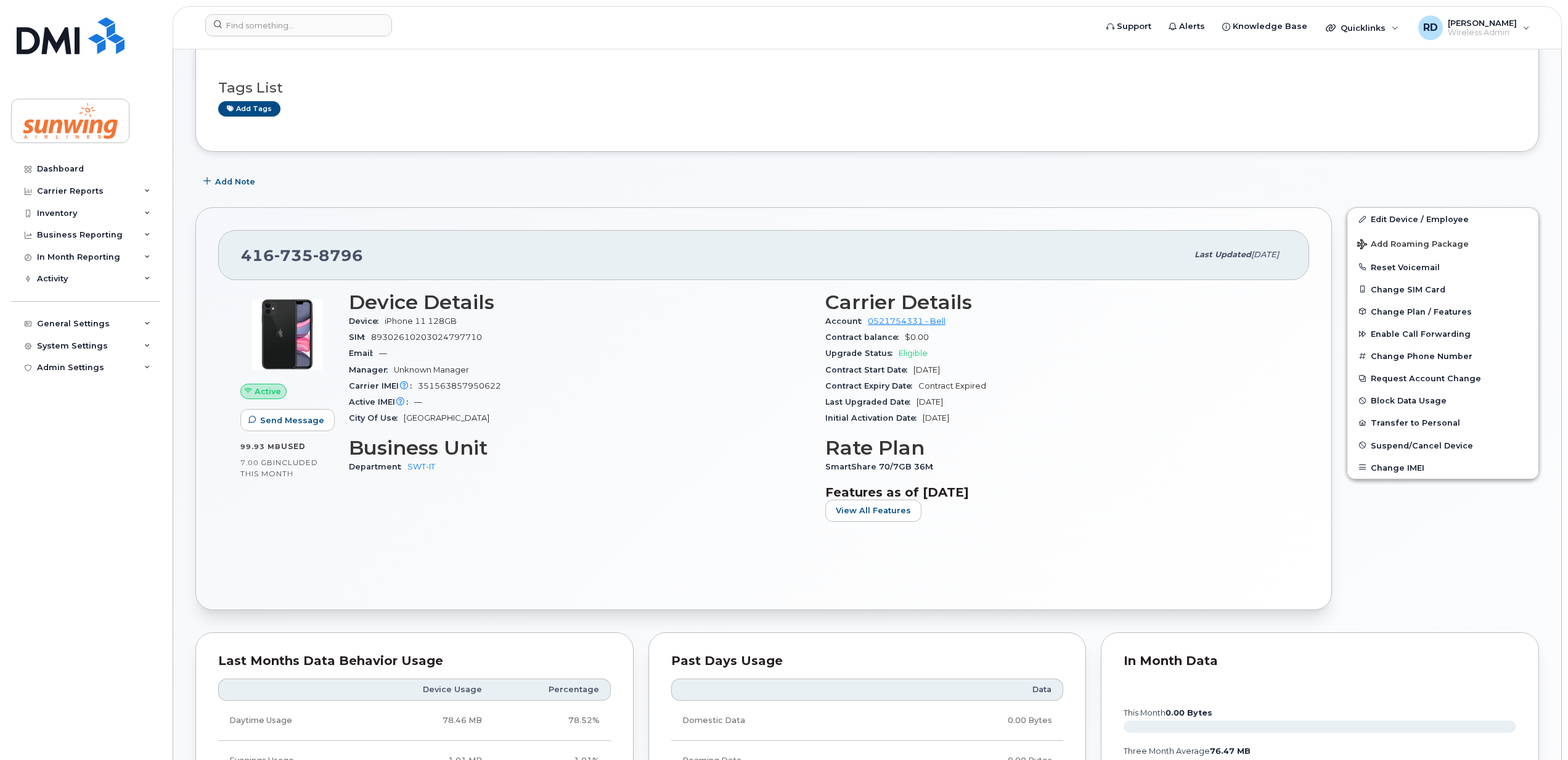
scroll to position [0, 0]
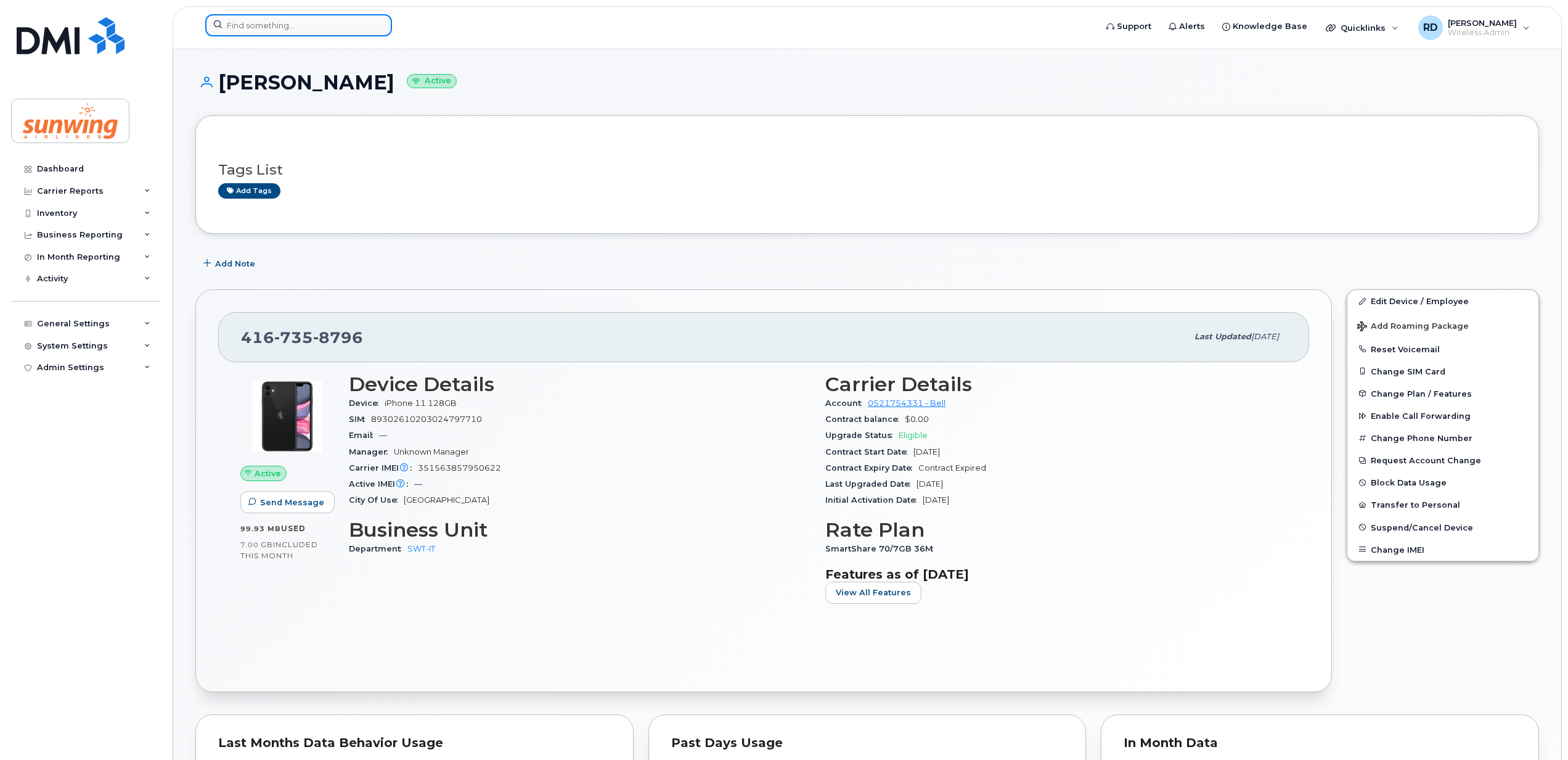
click at [260, 27] on input at bounding box center [299, 25] width 187 height 22
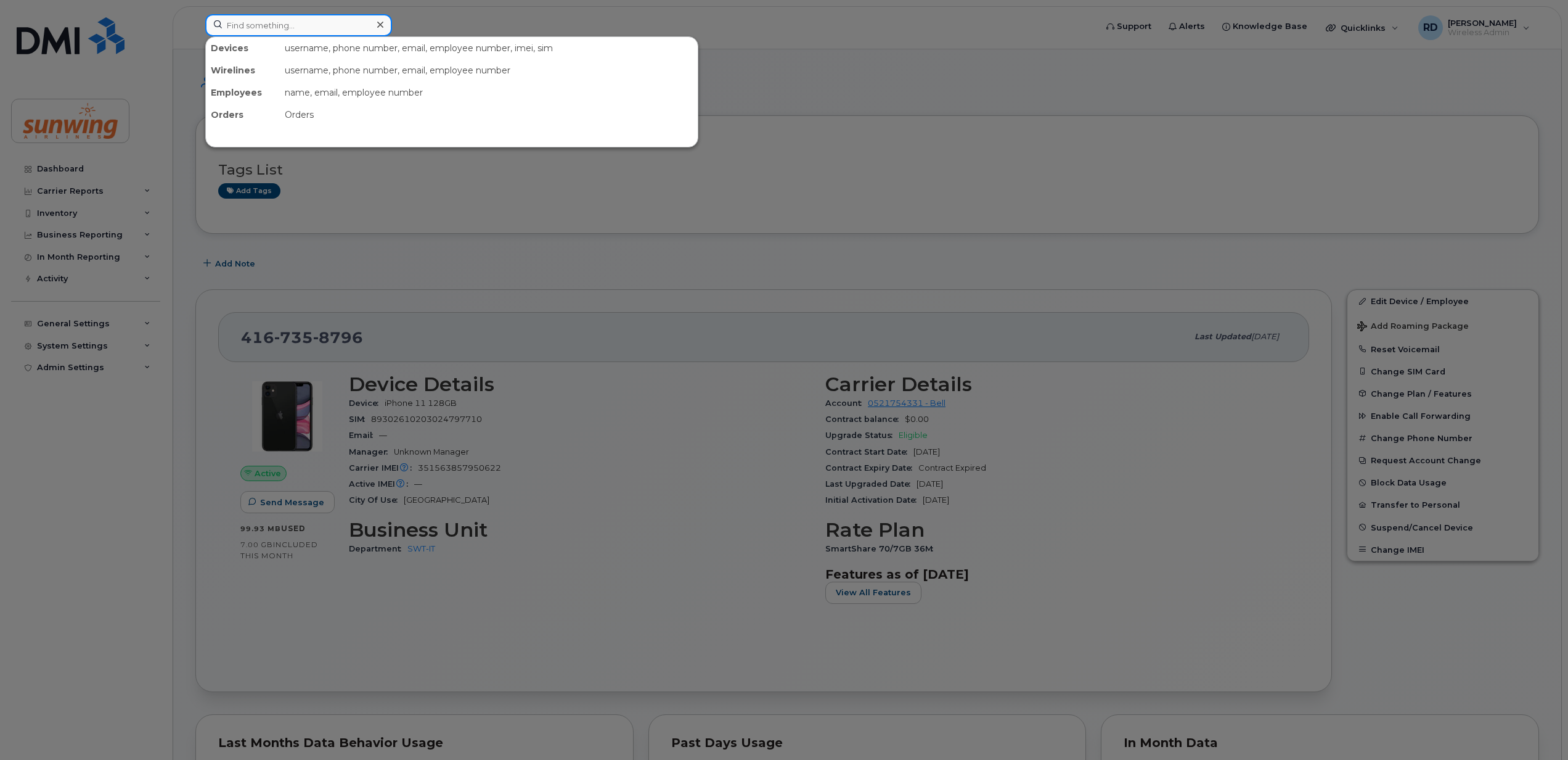
paste input "4162300457"
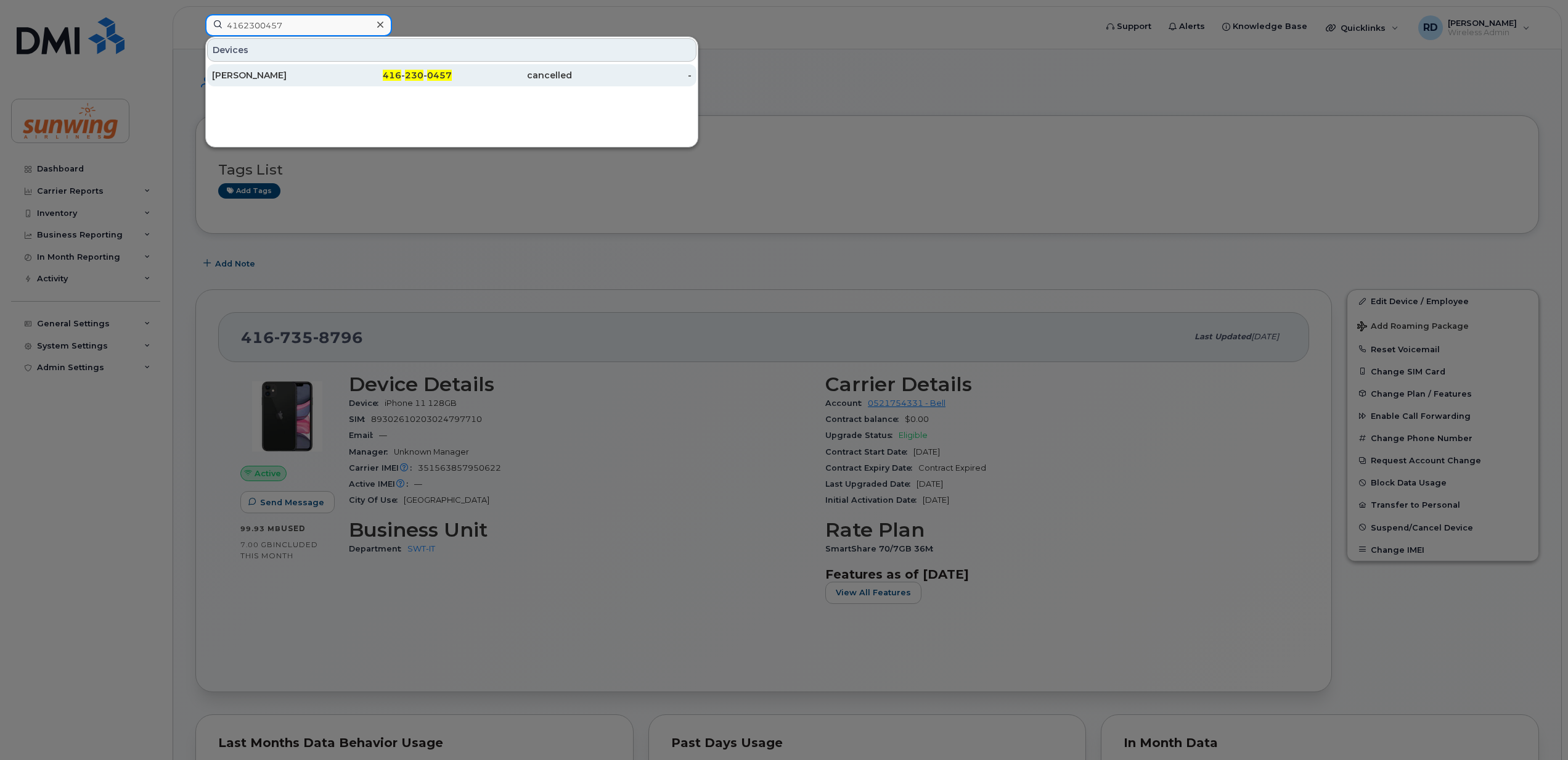
type input "4162300457"
click at [249, 74] on div "Geoff Carroll" at bounding box center [272, 75] width 120 height 12
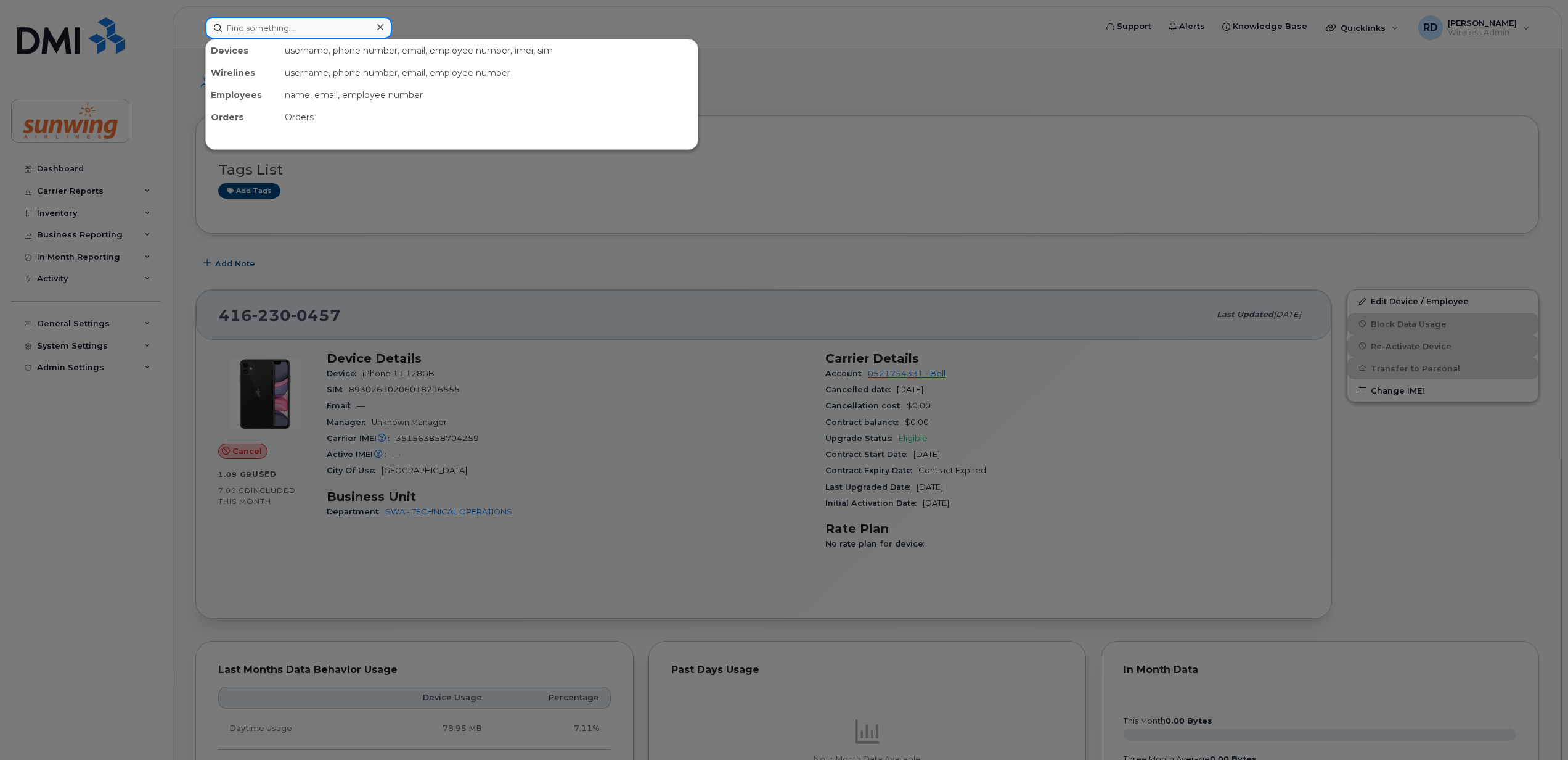
click at [333, 23] on input at bounding box center [299, 28] width 187 height 22
type input "4165788735"
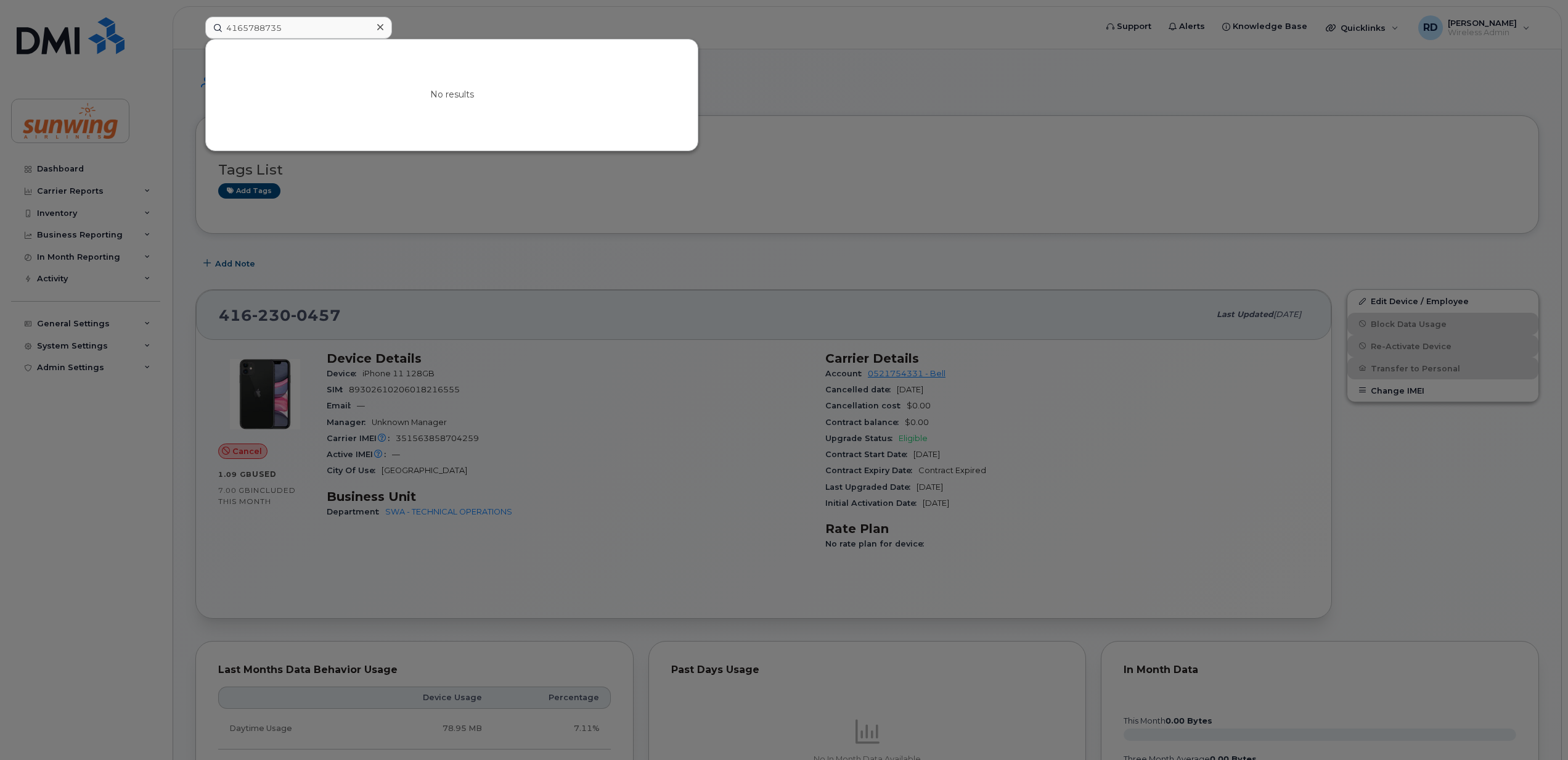
click at [758, 259] on div at bounding box center [784, 380] width 1568 height 760
click at [315, 28] on input "4165788735" at bounding box center [299, 28] width 187 height 22
click at [311, 19] on input "4165788735" at bounding box center [299, 28] width 187 height 22
click at [378, 28] on icon at bounding box center [380, 27] width 6 height 10
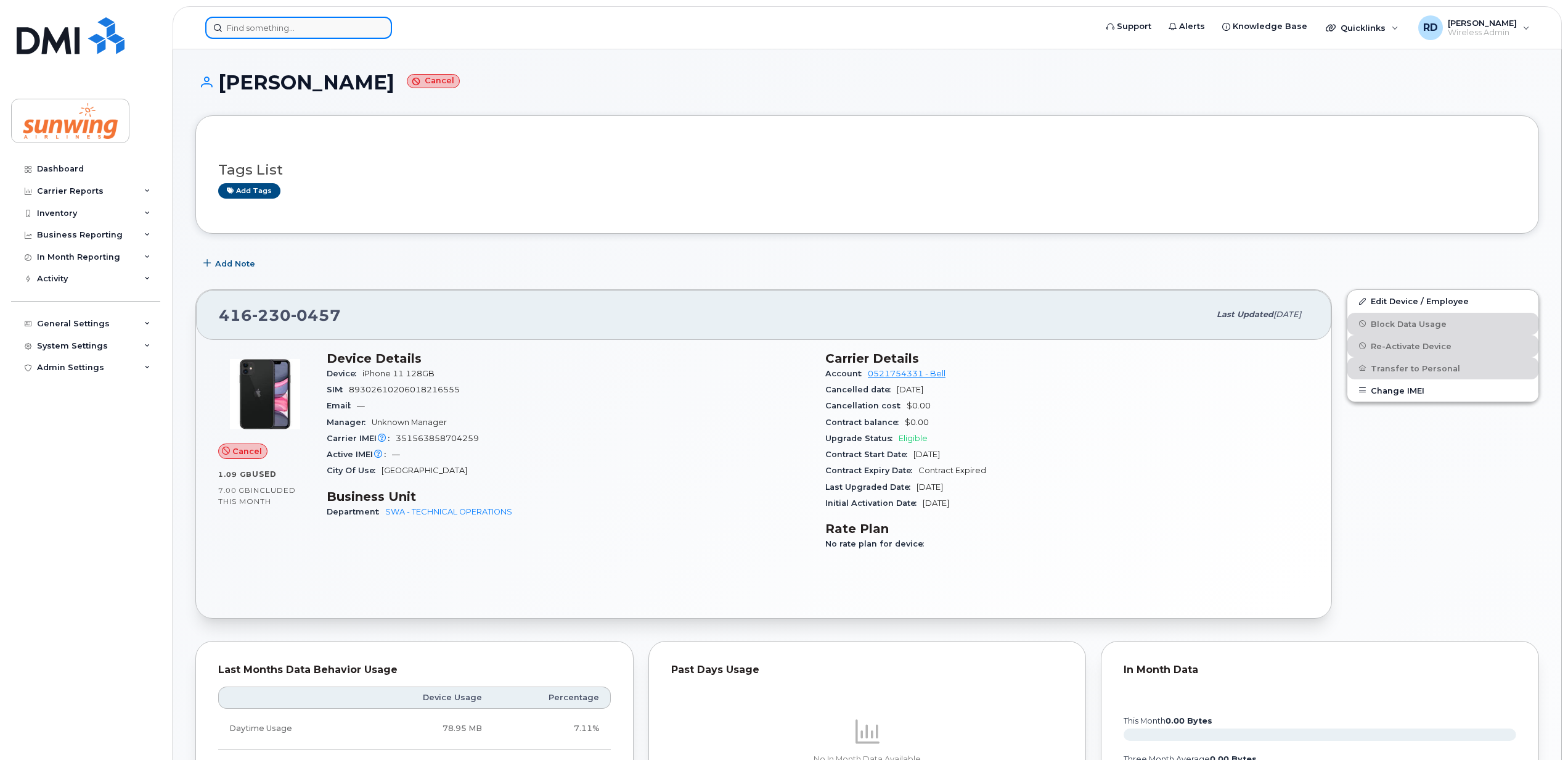
click at [274, 29] on input at bounding box center [299, 28] width 187 height 22
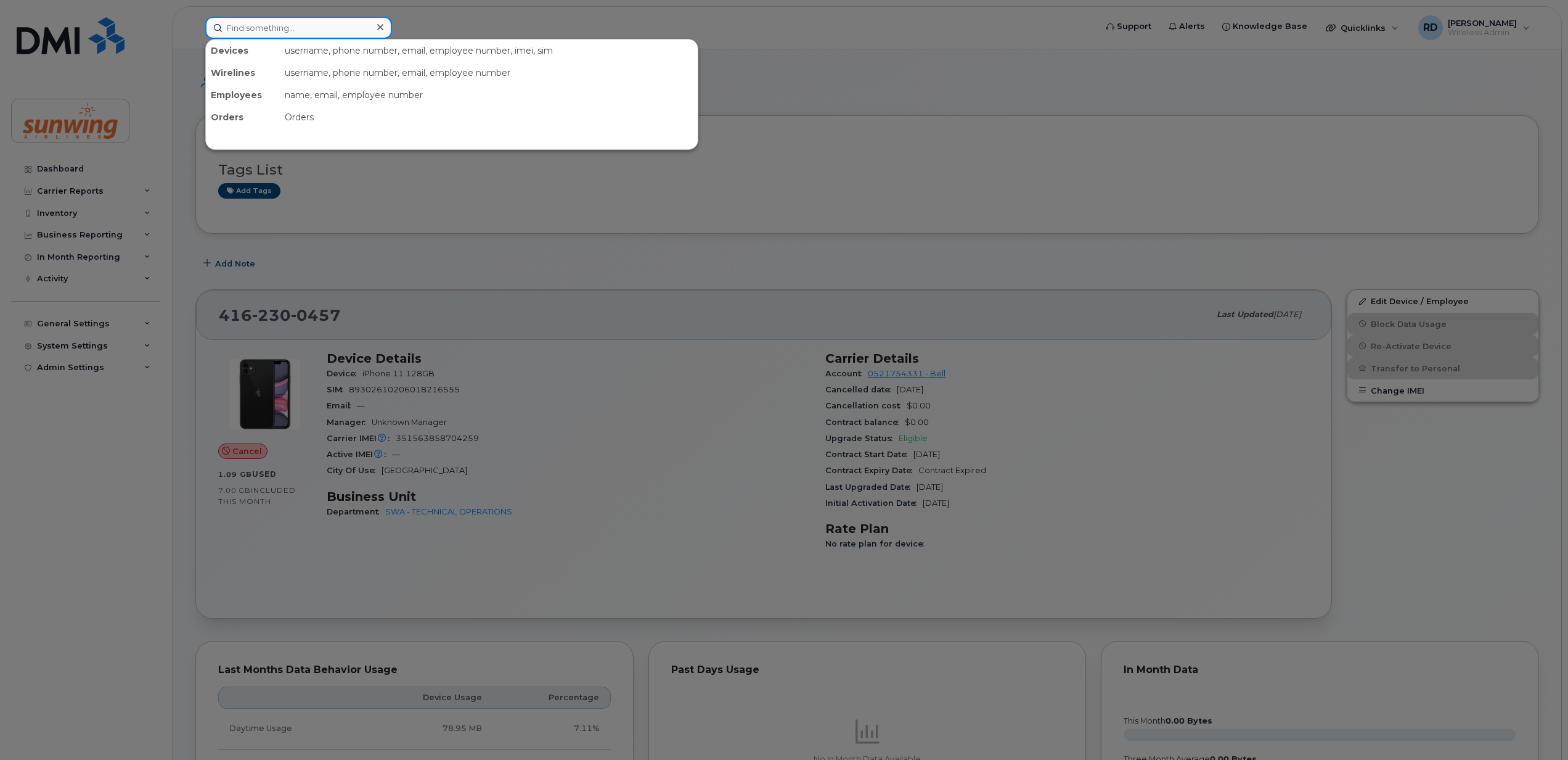
paste input "4165768735"
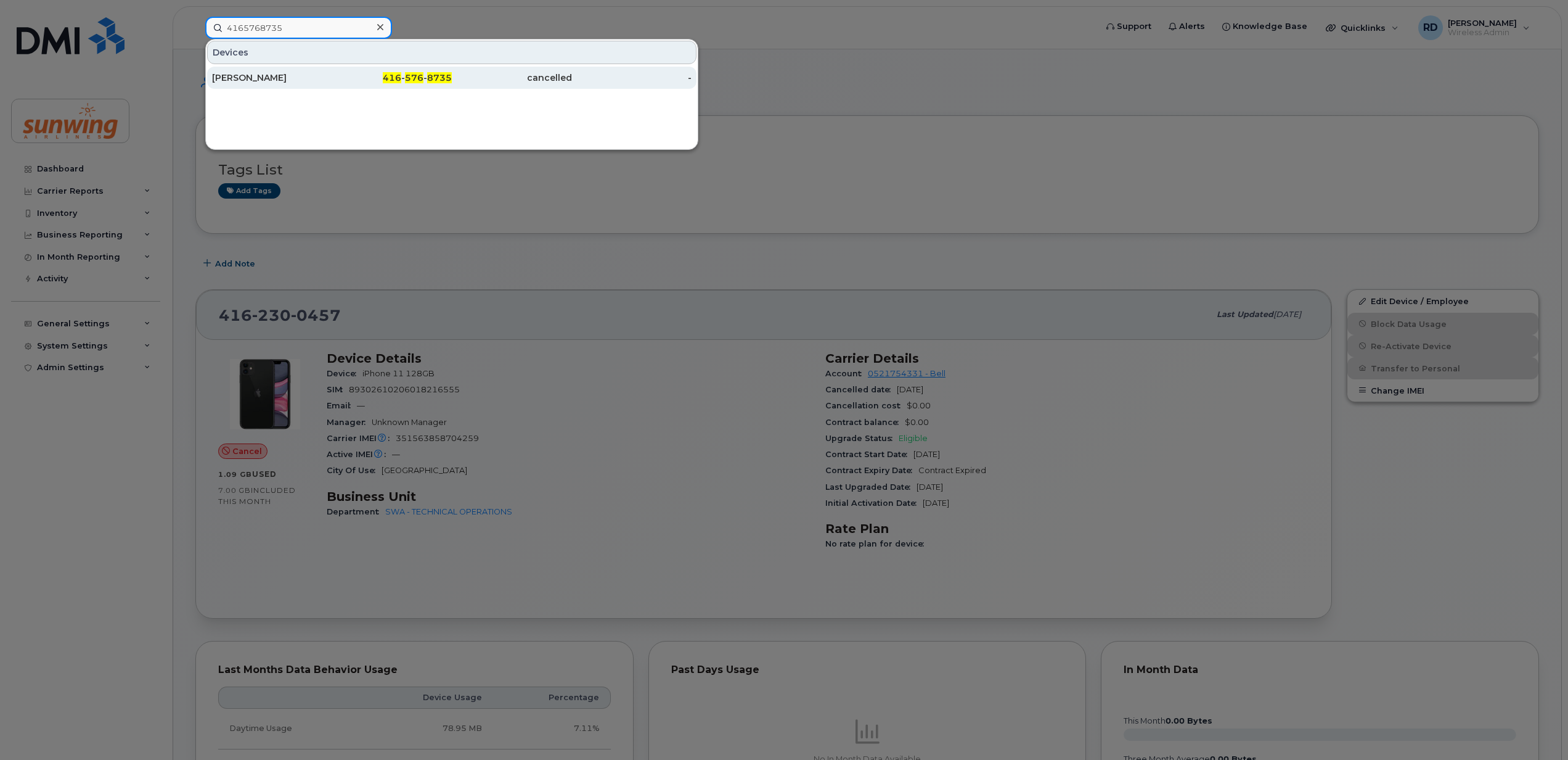
type input "4165768735"
click at [291, 79] on div "Karen Ann Zoschke" at bounding box center [272, 77] width 120 height 12
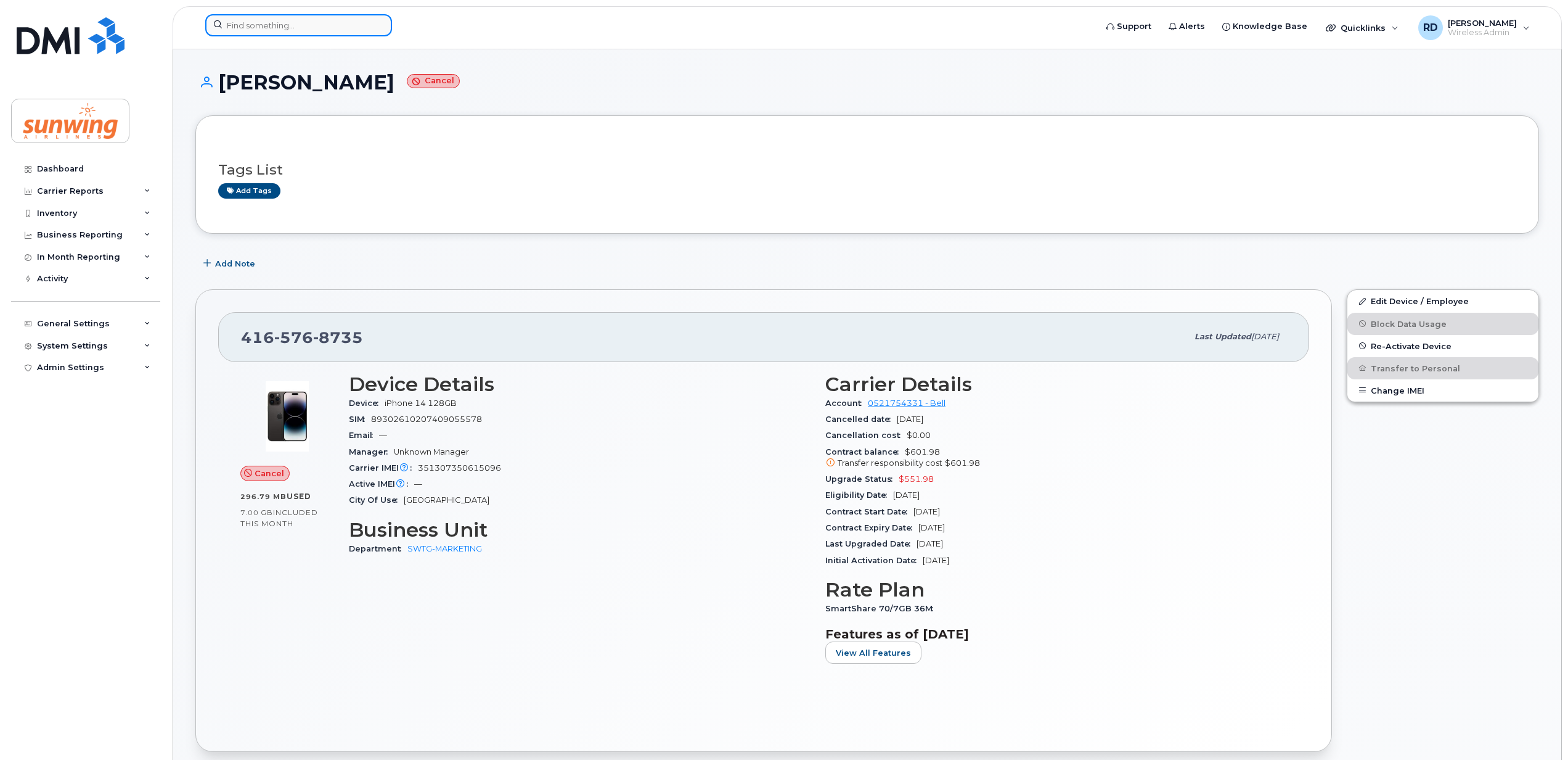
drag, startPoint x: 260, startPoint y: 19, endPoint x: 250, endPoint y: 20, distance: 10.0
click at [257, 20] on input at bounding box center [299, 25] width 187 height 22
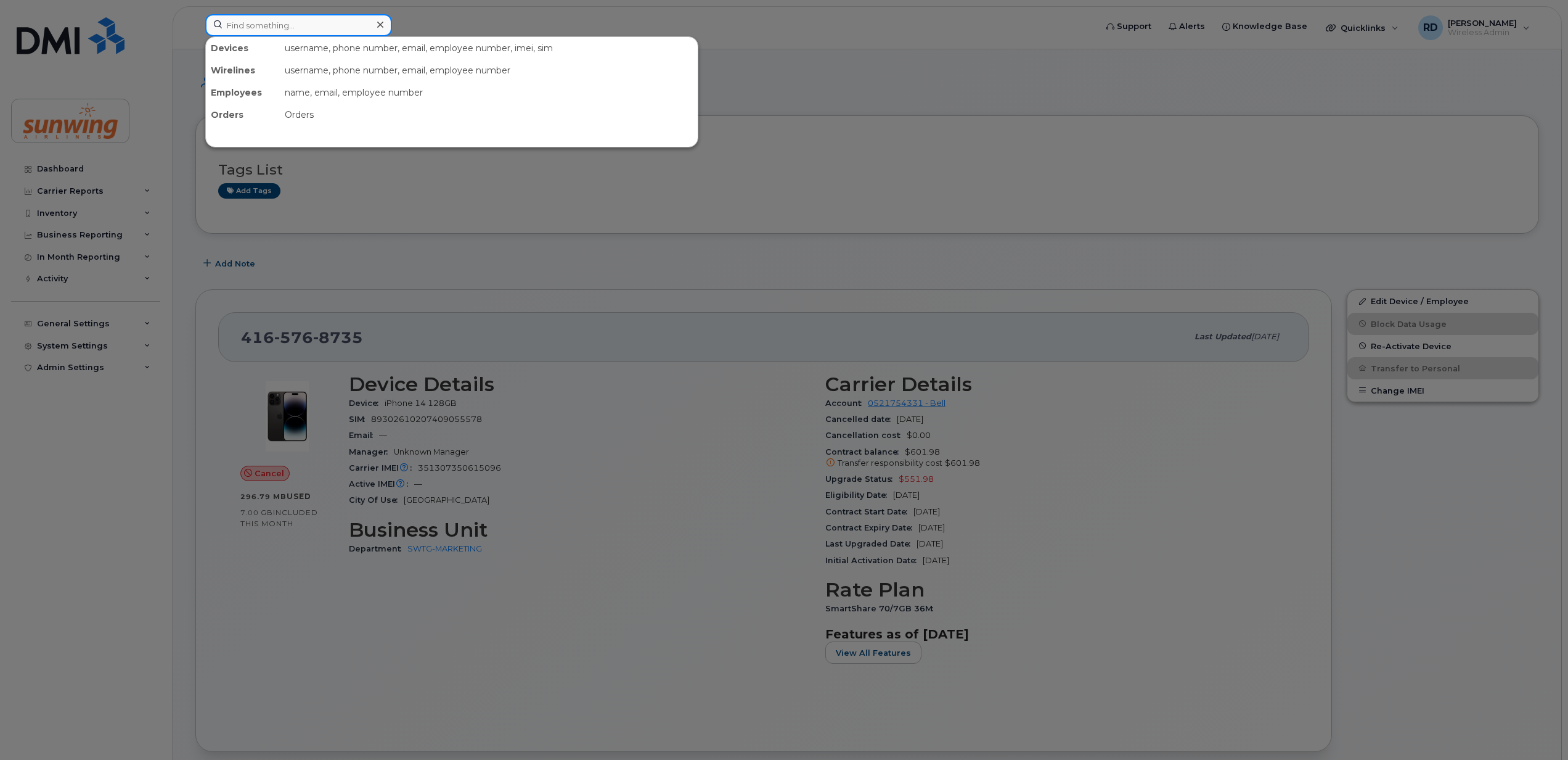
paste input "4167058787"
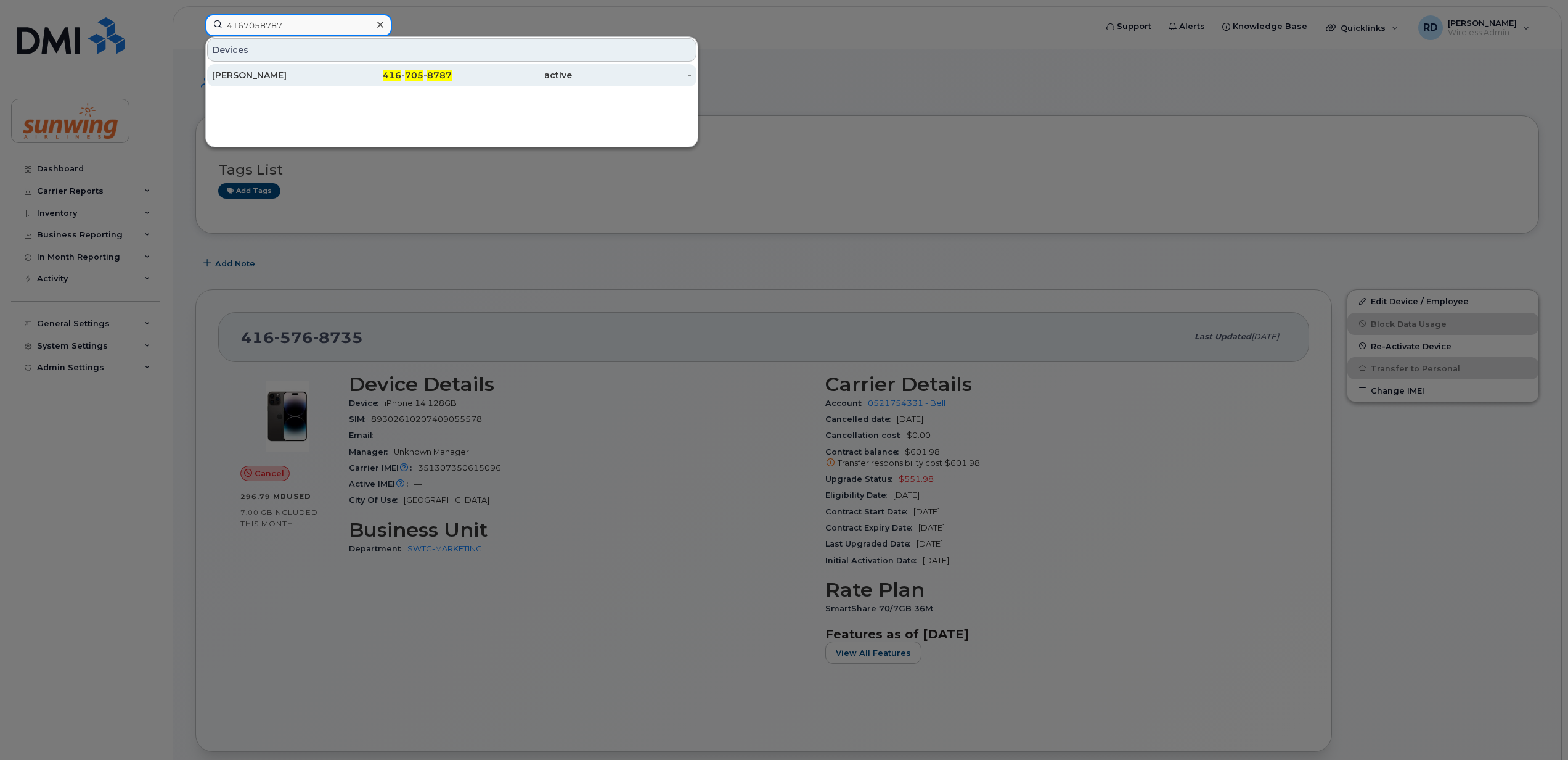
type input "4167058787"
click at [249, 77] on div "[PERSON_NAME]" at bounding box center [272, 75] width 120 height 12
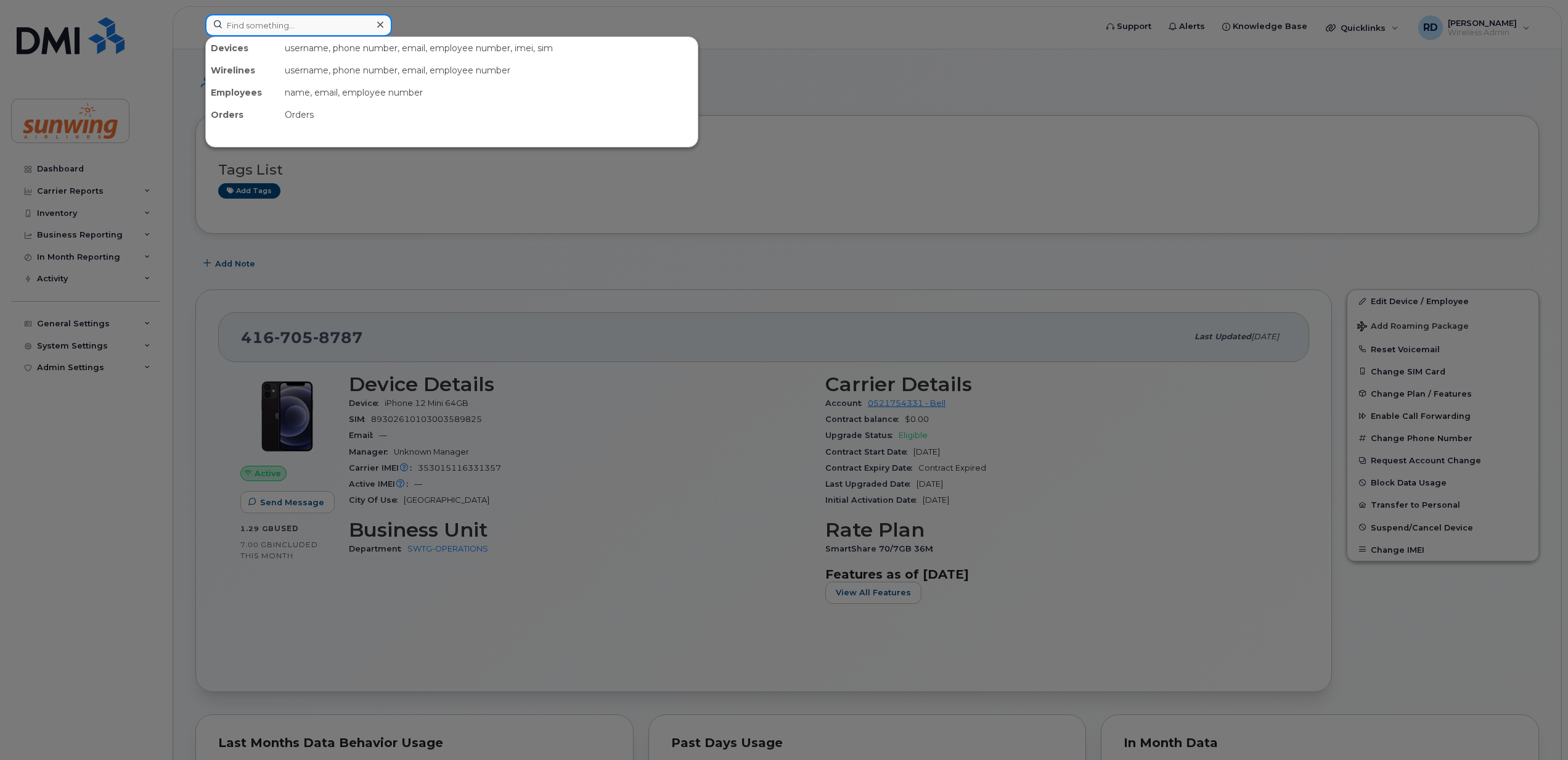
click at [231, 26] on input at bounding box center [299, 25] width 187 height 22
paste input "4169965909"
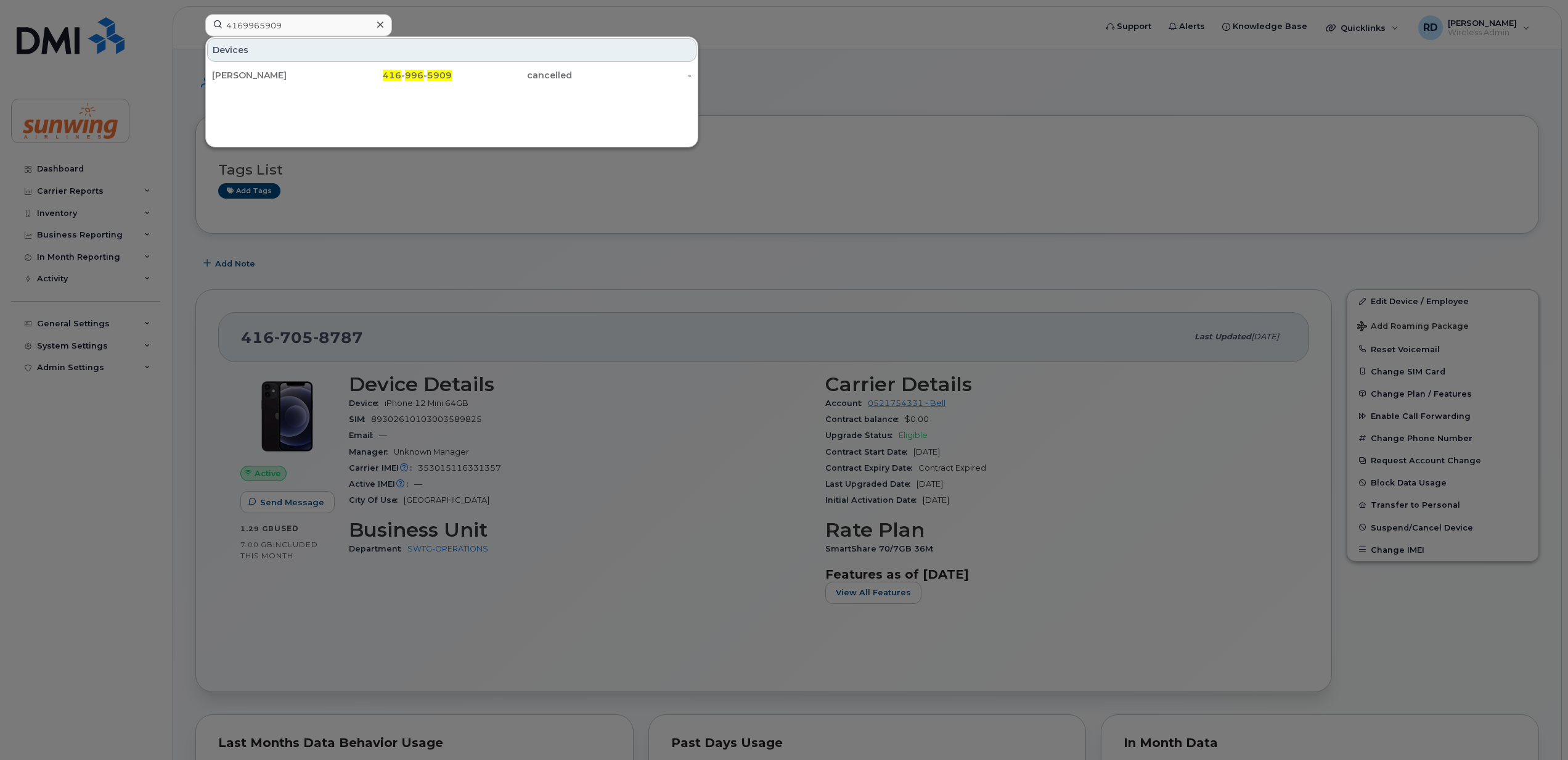
click at [1049, 129] on div at bounding box center [784, 380] width 1568 height 760
click at [275, 31] on input "4169965909" at bounding box center [299, 25] width 187 height 22
drag, startPoint x: 329, startPoint y: 25, endPoint x: 165, endPoint y: 1, distance: 165.7
click at [196, 14] on div "4169965909 Devices Marli Hunt 416 - 996 - 5909 cancelled -" at bounding box center [647, 28] width 902 height 27
paste input "6472674792"
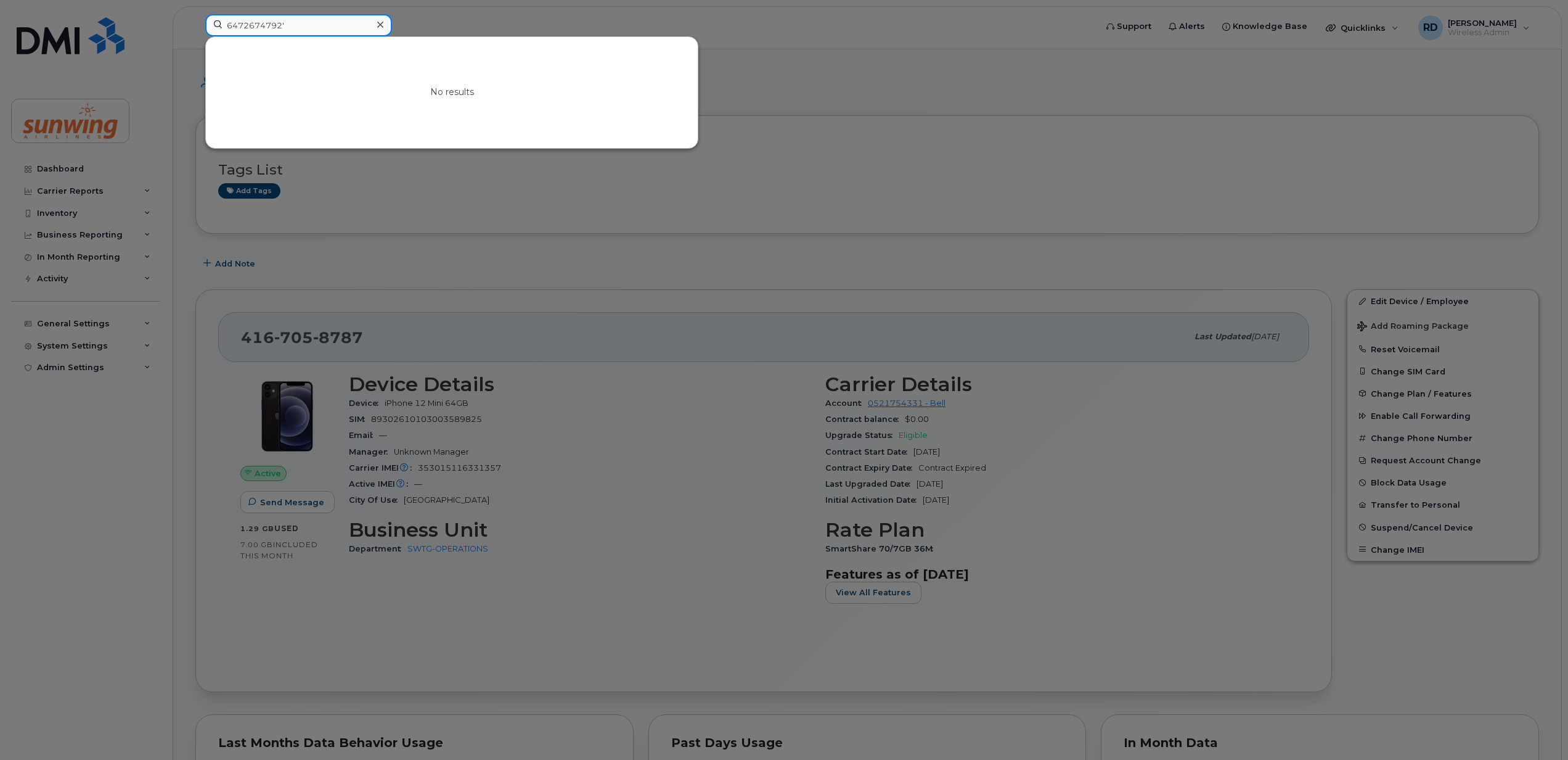
click at [299, 21] on input "6472674792'" at bounding box center [299, 25] width 187 height 22
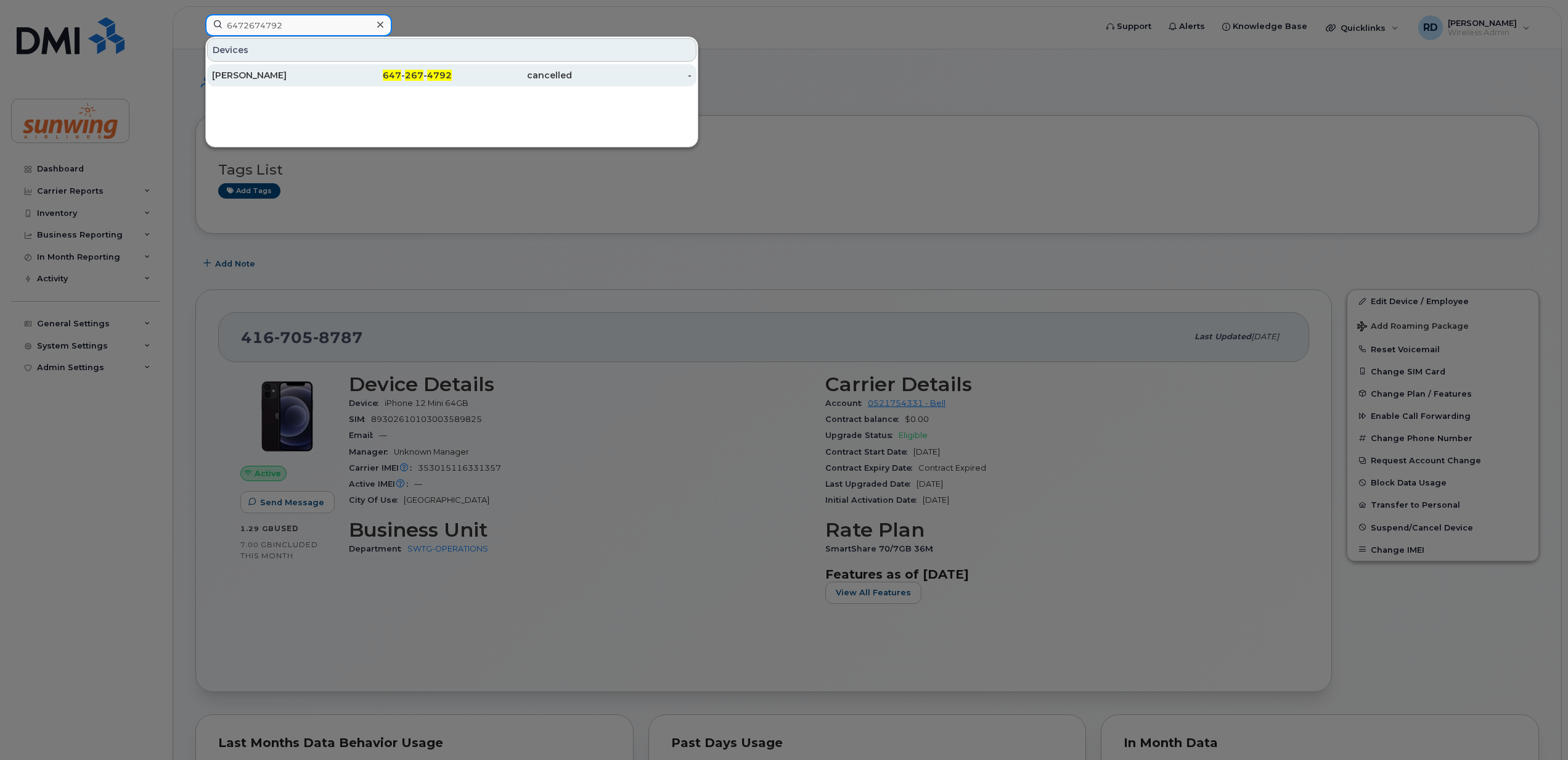
type input "6472674792"
click at [267, 73] on div "Marek Grzesiowski" at bounding box center [272, 75] width 120 height 12
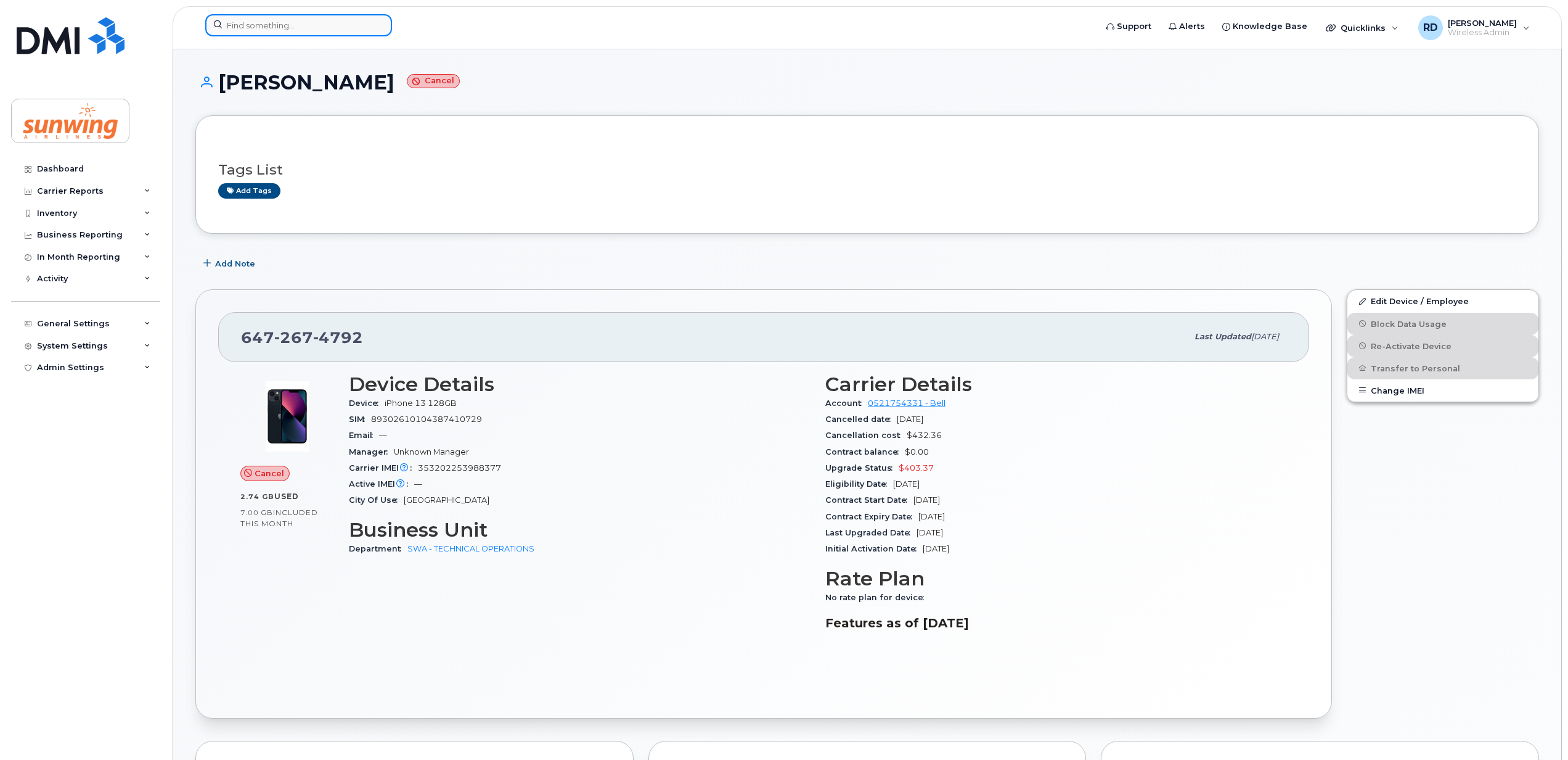
click at [249, 21] on input at bounding box center [299, 25] width 187 height 22
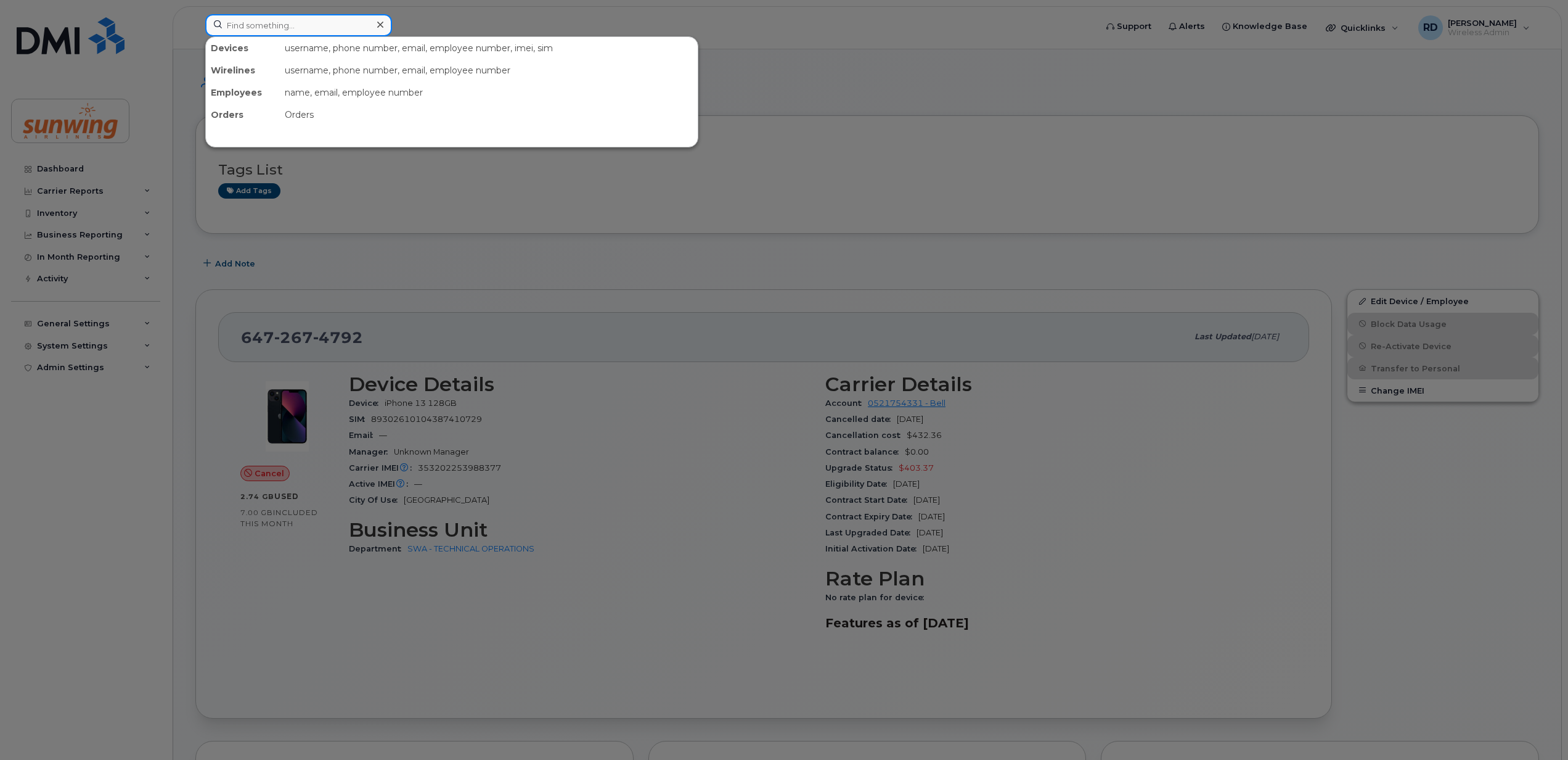
paste input "4184547748"
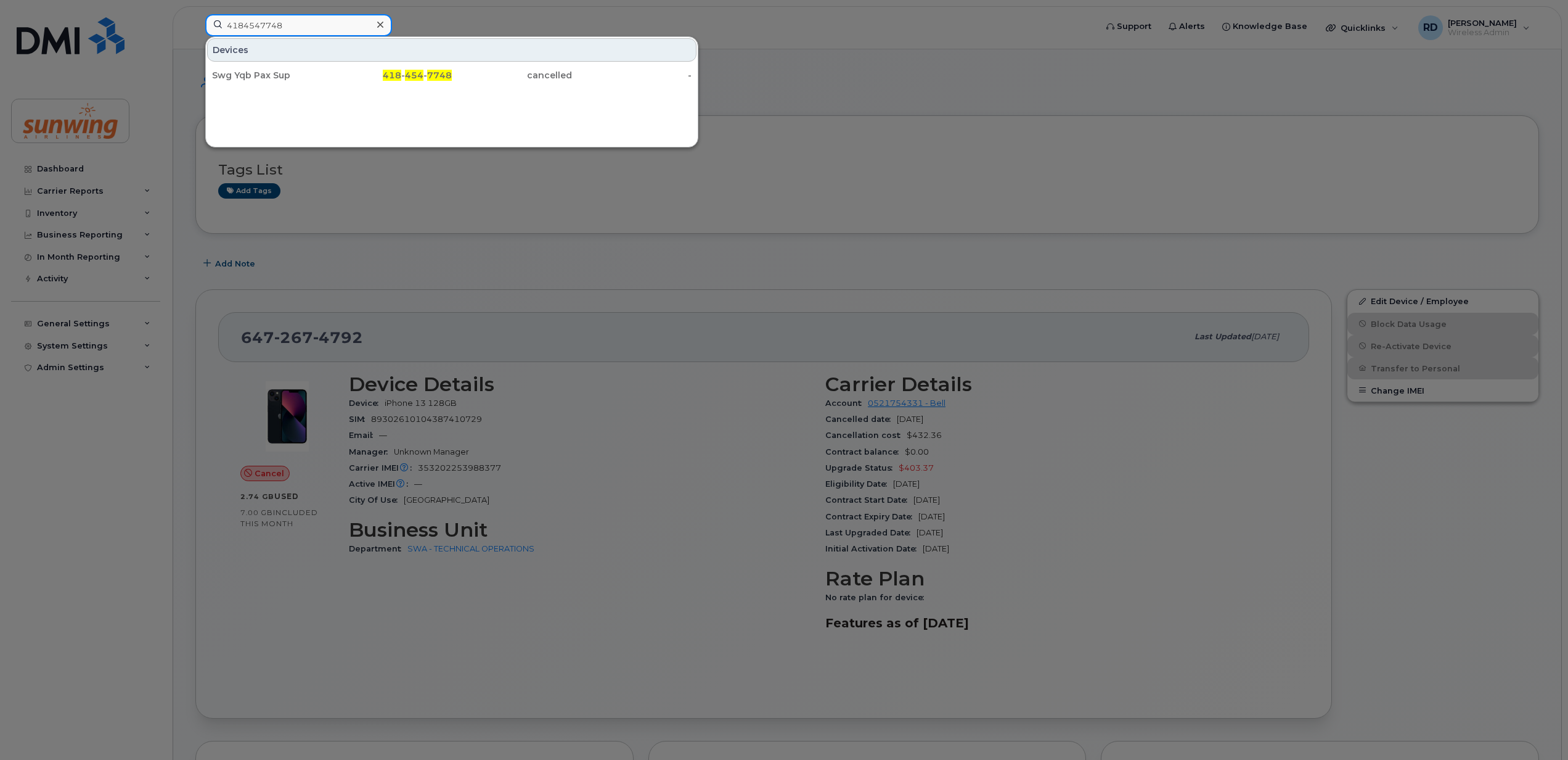
type input "4184547748"
click at [562, 654] on div at bounding box center [784, 380] width 1568 height 760
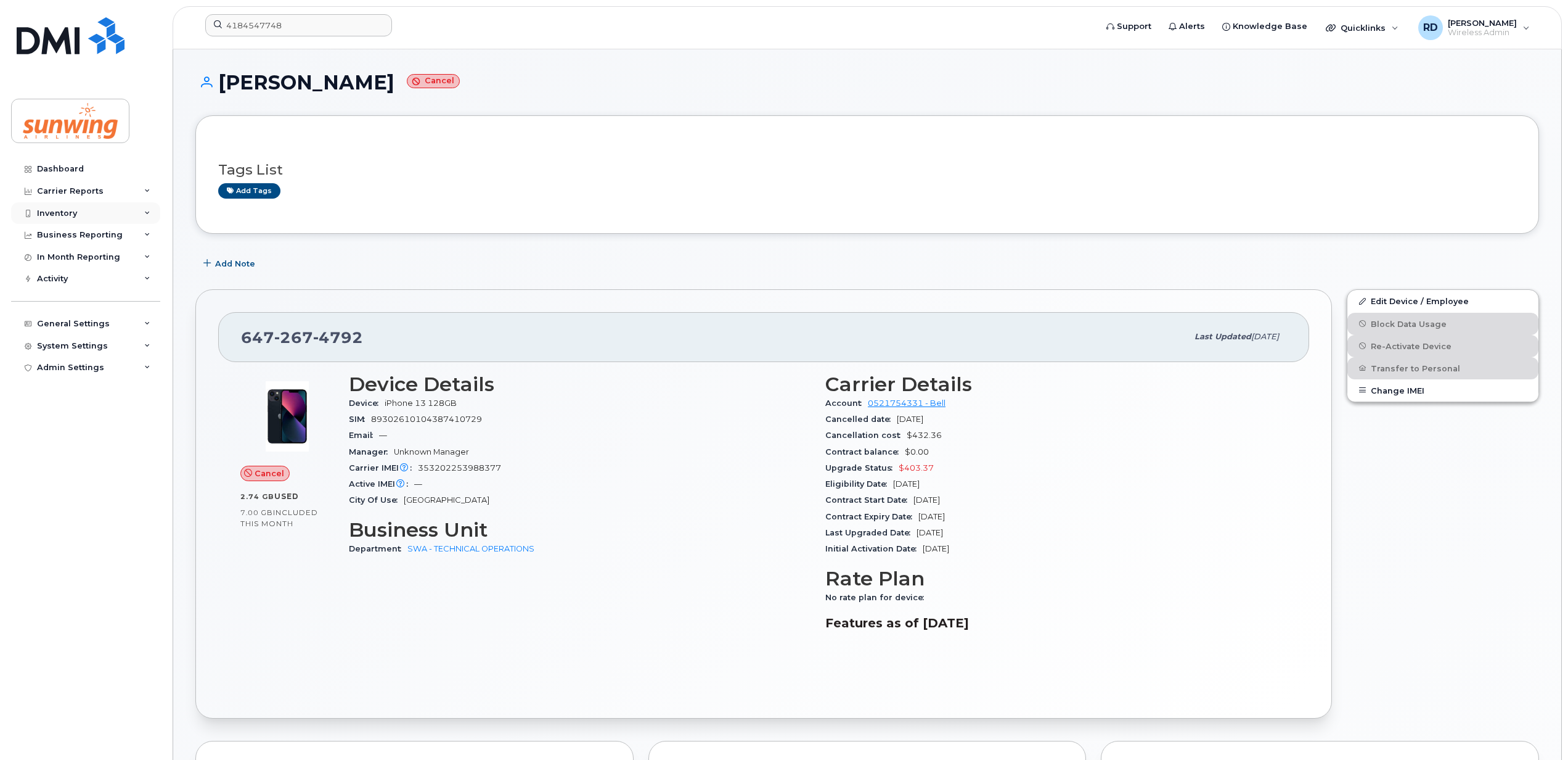
click at [68, 211] on div "Inventory" at bounding box center [57, 213] width 40 height 10
drag, startPoint x: 77, startPoint y: 232, endPoint x: 92, endPoint y: 231, distance: 15.0
click at [77, 232] on div "Mobility Devices" at bounding box center [77, 235] width 70 height 11
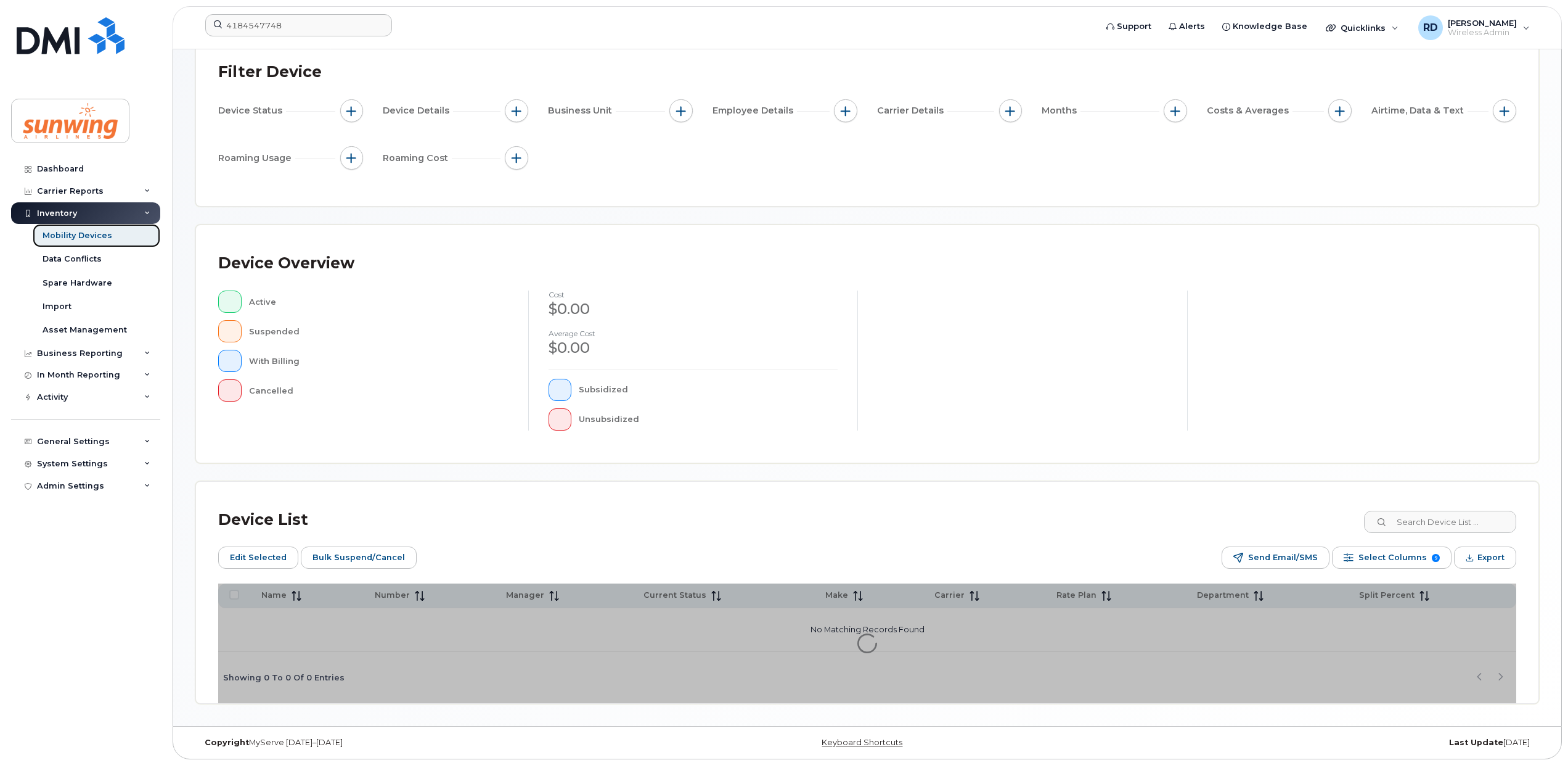
scroll to position [111, 0]
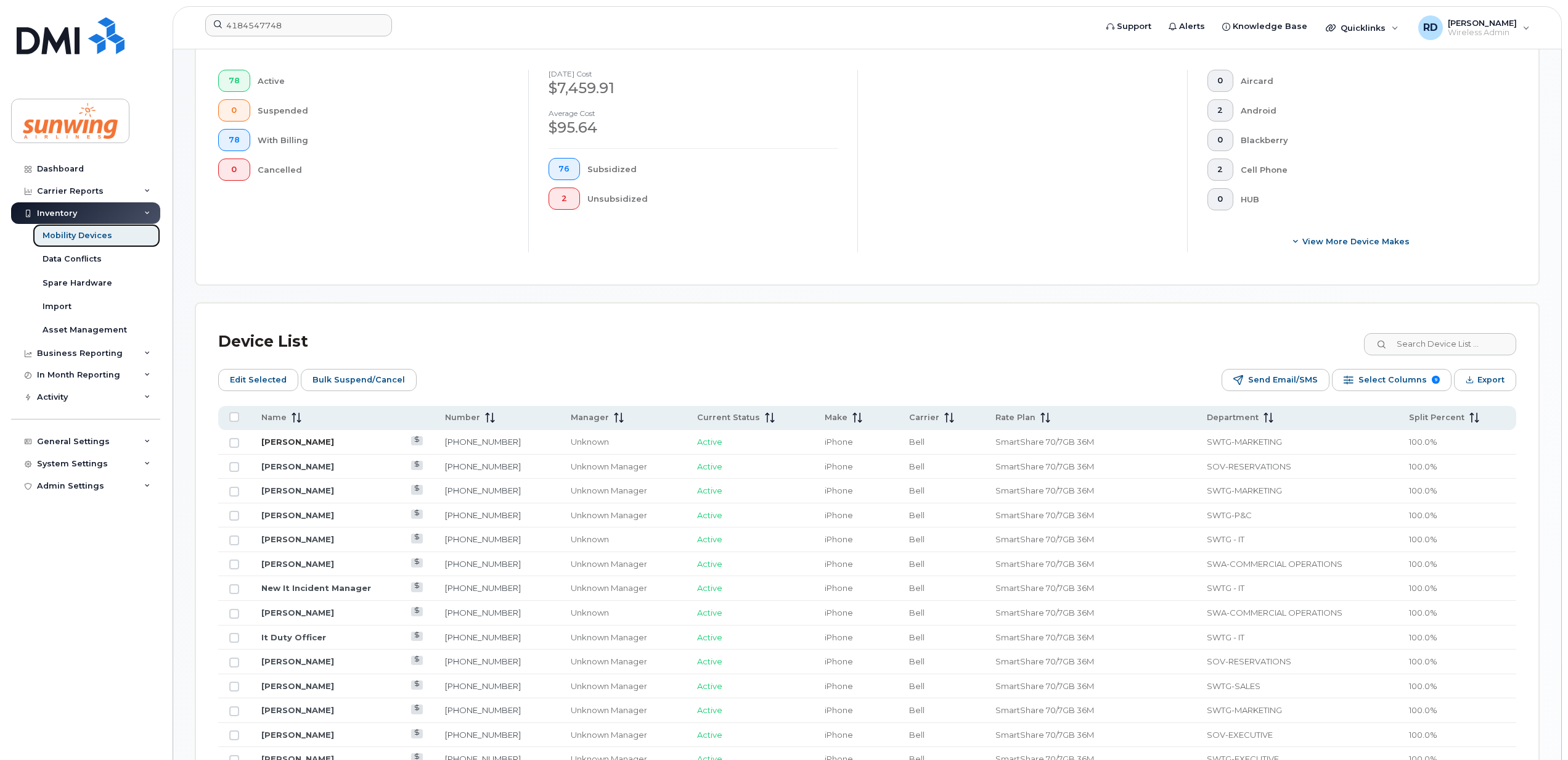
scroll to position [358, 0]
click at [289, 418] on span at bounding box center [294, 416] width 15 height 11
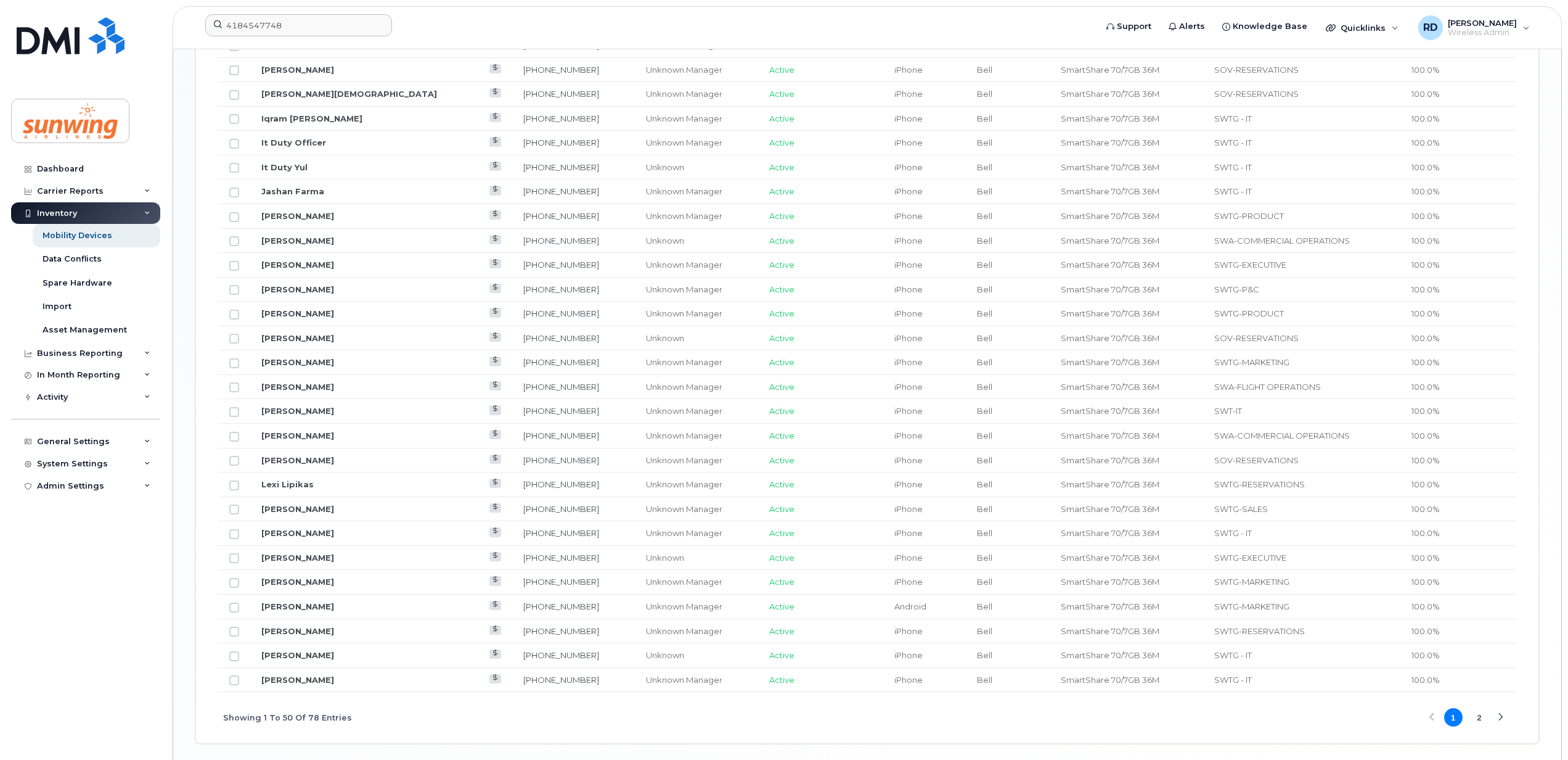
scroll to position [1373, 0]
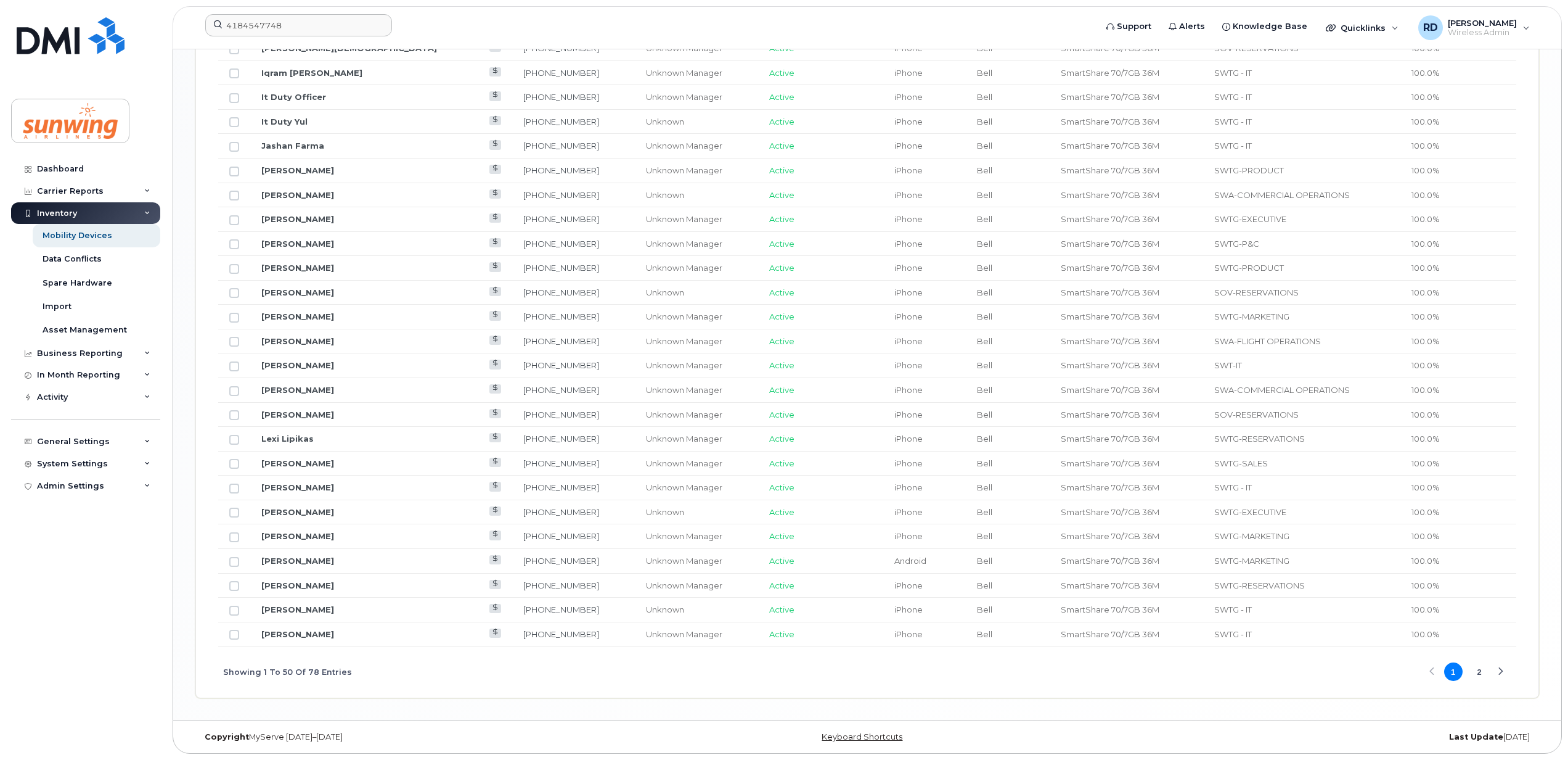
click at [1482, 675] on button "2" at bounding box center [1479, 671] width 19 height 19
